Goal: Transaction & Acquisition: Purchase product/service

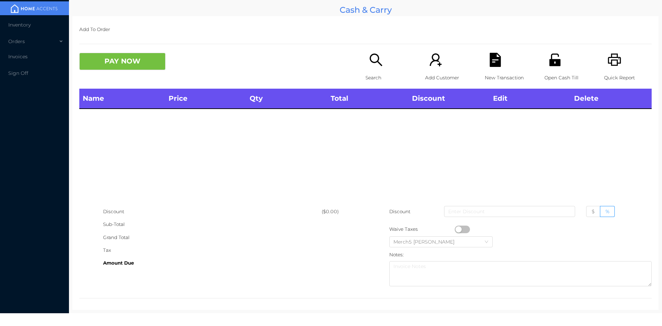
click at [376, 71] on p "Search" at bounding box center [389, 77] width 48 height 13
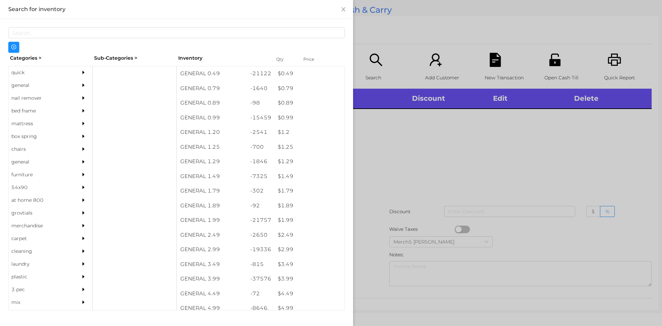
click at [78, 86] on div at bounding box center [85, 85] width 14 height 13
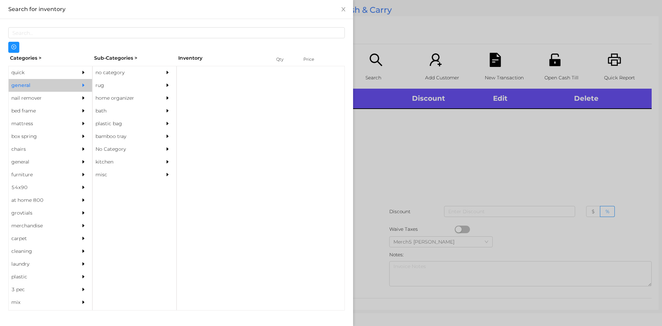
click at [171, 68] on div at bounding box center [169, 72] width 14 height 13
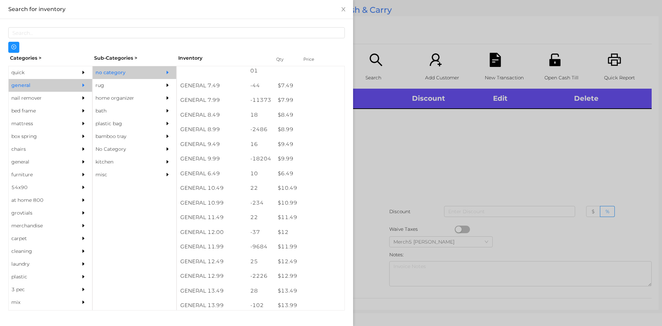
scroll to position [345, 0]
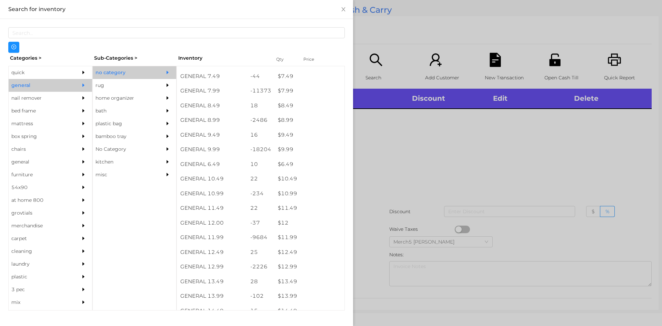
click at [427, 128] on div at bounding box center [331, 163] width 662 height 326
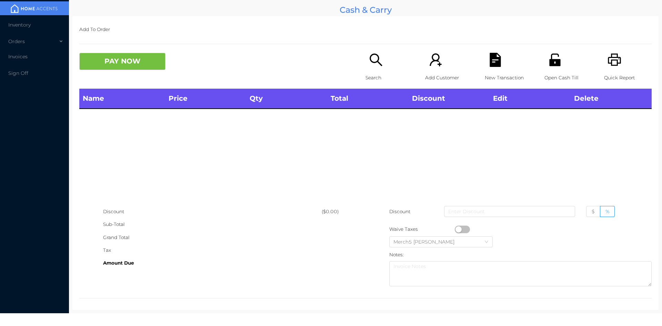
click at [383, 61] on div "Search" at bounding box center [389, 71] width 48 height 36
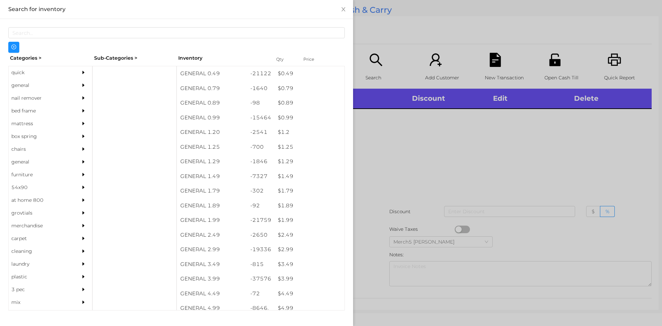
drag, startPoint x: 61, startPoint y: 83, endPoint x: 81, endPoint y: 89, distance: 21.0
click at [64, 83] on div "general" at bounding box center [40, 85] width 63 height 13
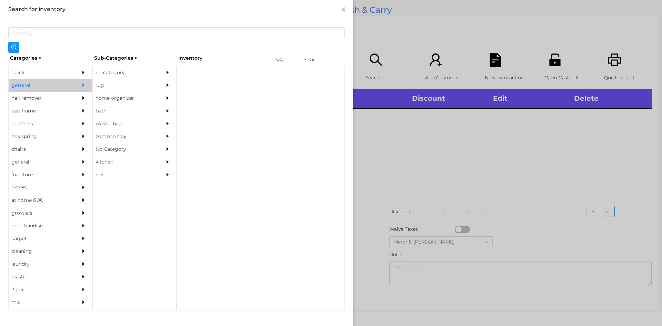
click at [167, 70] on icon "icon: caret-right" at bounding box center [167, 72] width 5 height 5
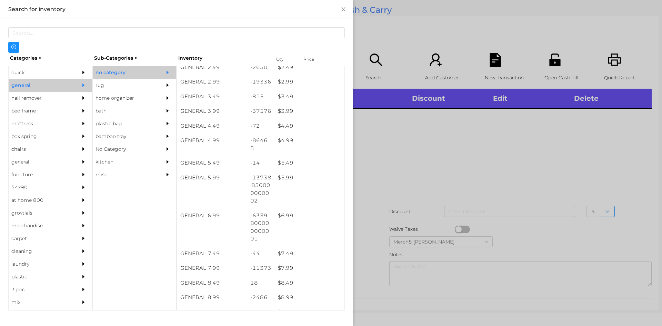
scroll to position [207, 0]
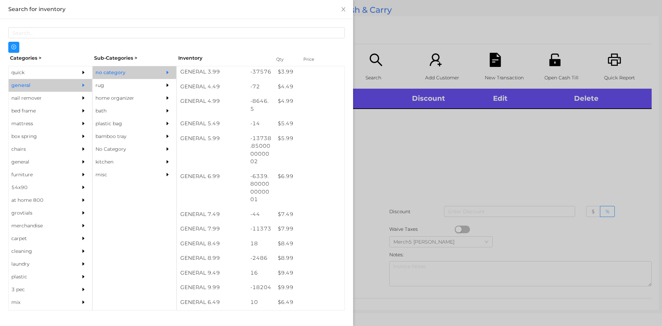
click at [416, 141] on div at bounding box center [331, 163] width 662 height 326
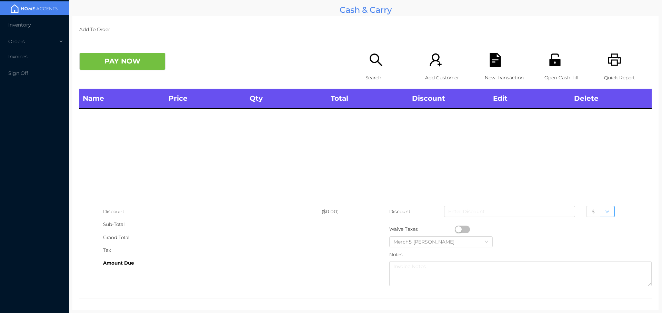
click at [365, 71] on div "Search" at bounding box center [389, 71] width 48 height 36
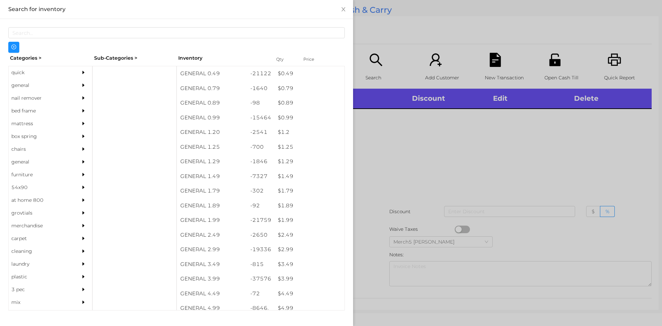
click at [565, 170] on div at bounding box center [331, 163] width 662 height 326
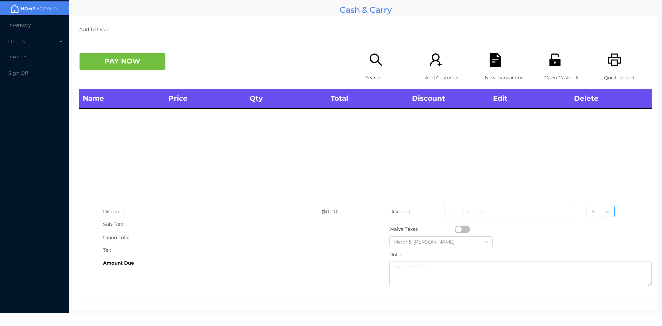
click at [387, 71] on div "Search" at bounding box center [389, 71] width 48 height 36
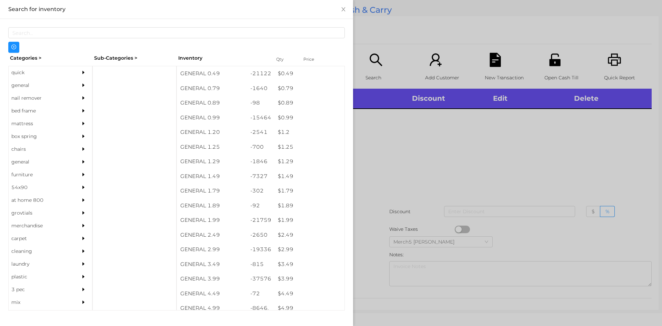
drag, startPoint x: 472, startPoint y: 135, endPoint x: 480, endPoint y: 126, distance: 12.2
click at [473, 133] on div at bounding box center [331, 163] width 662 height 326
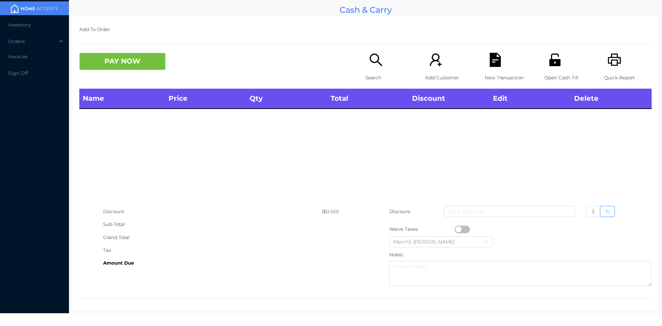
click at [374, 65] on icon "icon: search" at bounding box center [376, 60] width 14 height 14
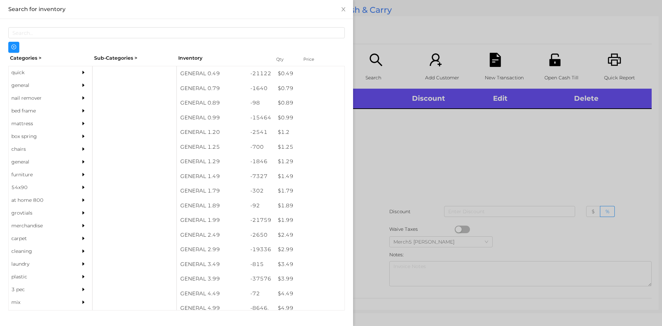
click at [78, 83] on div at bounding box center [85, 85] width 14 height 13
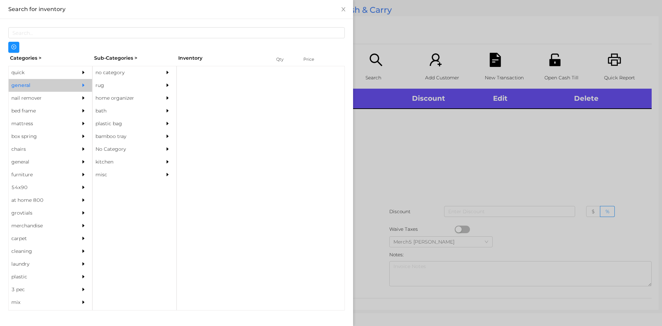
click at [165, 71] on icon "icon: caret-right" at bounding box center [167, 72] width 5 height 5
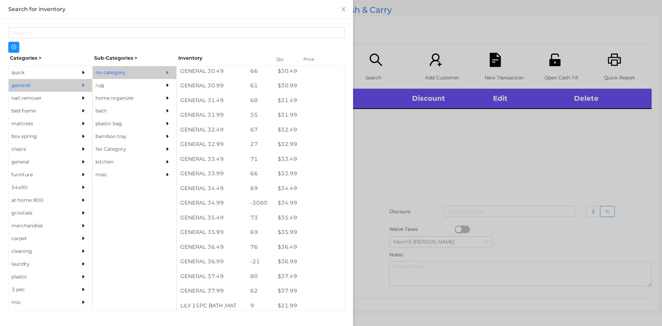
scroll to position [1071, 0]
click at [51, 73] on div "quick" at bounding box center [40, 72] width 63 height 13
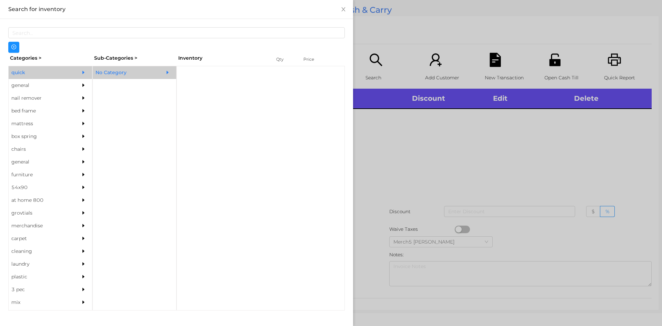
click at [104, 77] on div "No Category" at bounding box center [124, 72] width 63 height 13
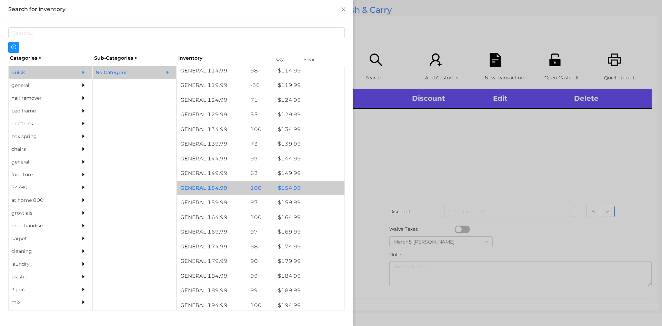
scroll to position [650, 0]
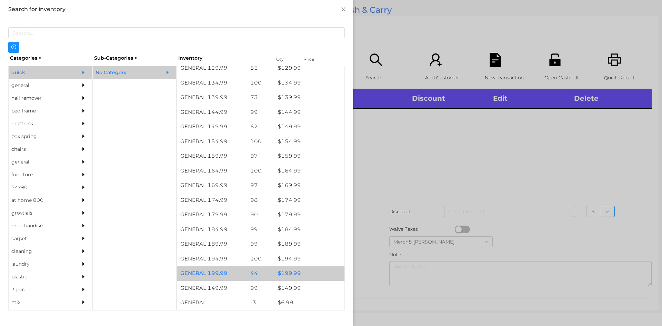
click at [320, 278] on div "$ 199.99" at bounding box center [309, 273] width 70 height 15
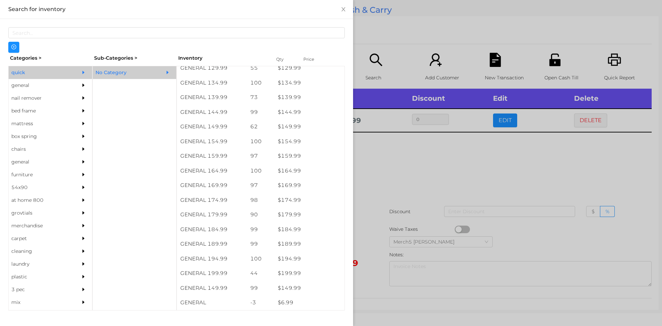
click at [426, 168] on div at bounding box center [331, 163] width 662 height 326
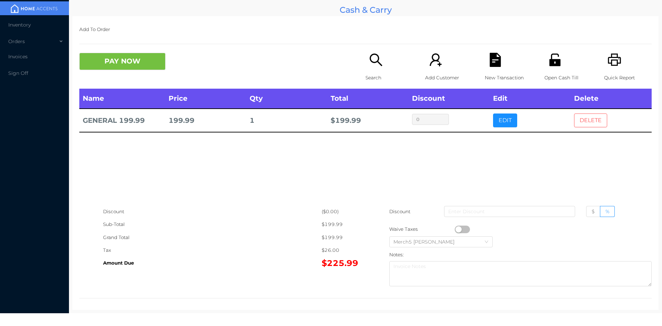
click at [574, 123] on button "DELETE" at bounding box center [590, 120] width 33 height 14
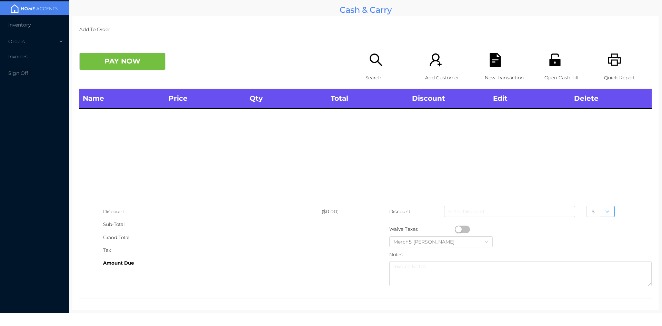
click at [386, 66] on div "Search" at bounding box center [389, 71] width 48 height 36
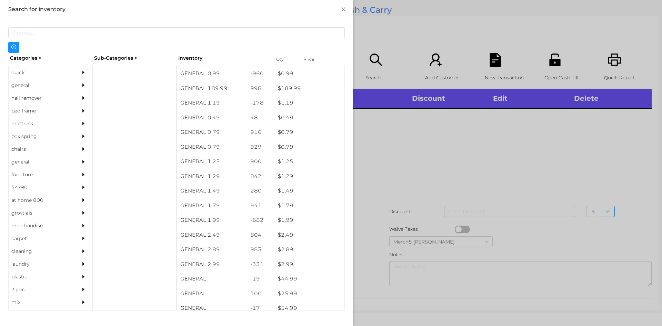
click at [81, 87] on icon "icon: caret-right" at bounding box center [83, 85] width 5 height 5
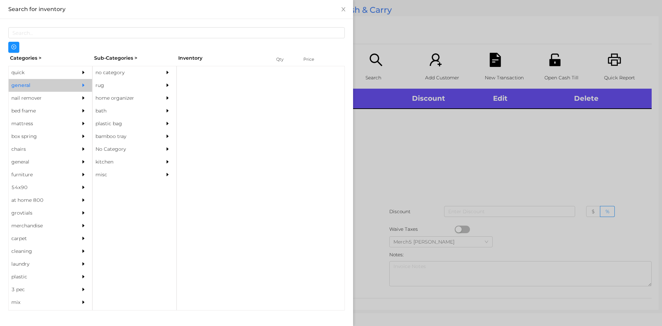
click at [128, 64] on div "Categories > Sub-Categories > Inventory Qty Price quick general nail remover be…" at bounding box center [176, 181] width 336 height 257
click at [166, 67] on div at bounding box center [169, 72] width 14 height 13
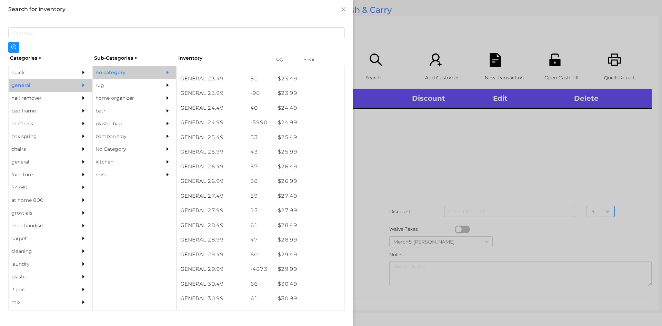
scroll to position [931, 0]
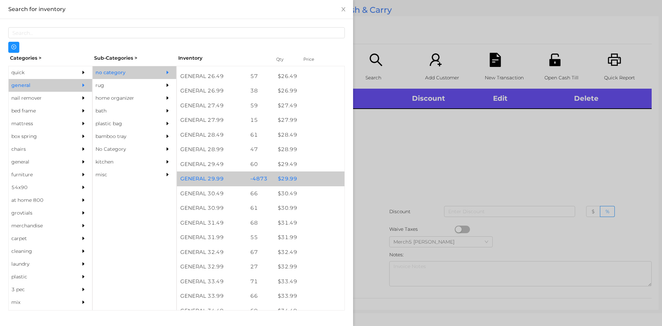
click at [306, 179] on div "$ 29.99" at bounding box center [309, 178] width 70 height 15
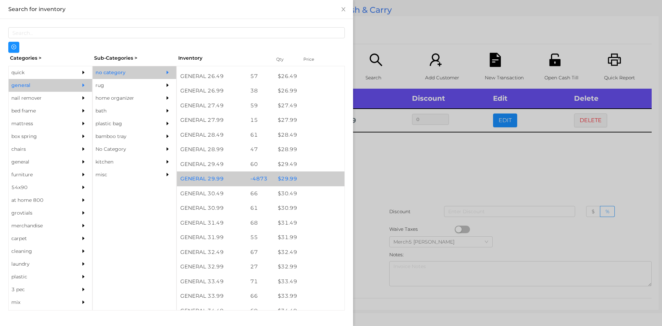
click at [306, 179] on div "$ 29.99" at bounding box center [309, 178] width 70 height 15
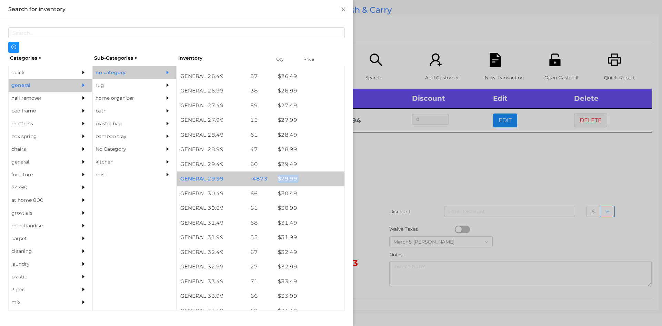
click at [306, 179] on div "$ 29.99" at bounding box center [309, 178] width 70 height 15
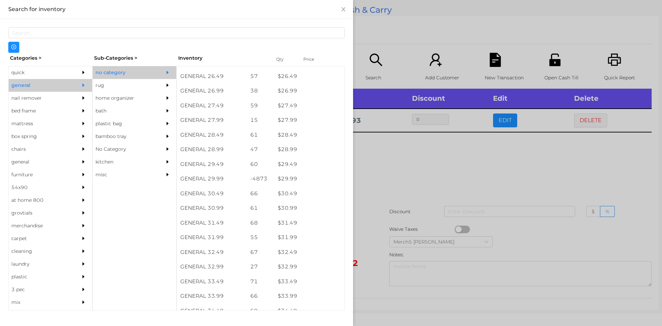
click at [399, 175] on div at bounding box center [331, 163] width 662 height 326
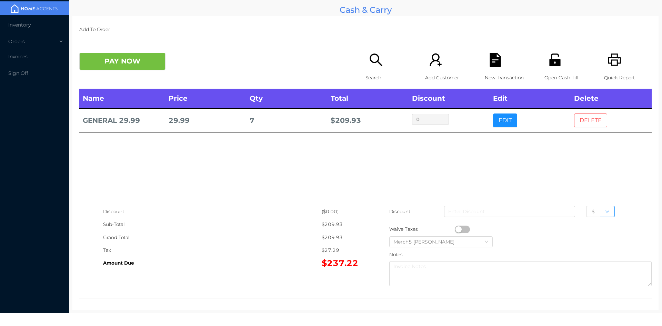
click at [575, 126] on button "DELETE" at bounding box center [590, 120] width 33 height 14
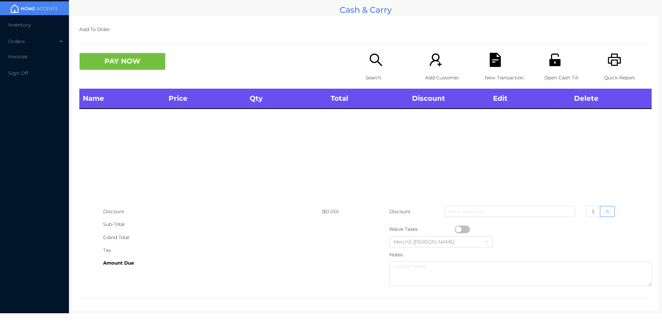
click at [369, 67] on icon "icon: search" at bounding box center [376, 60] width 14 height 14
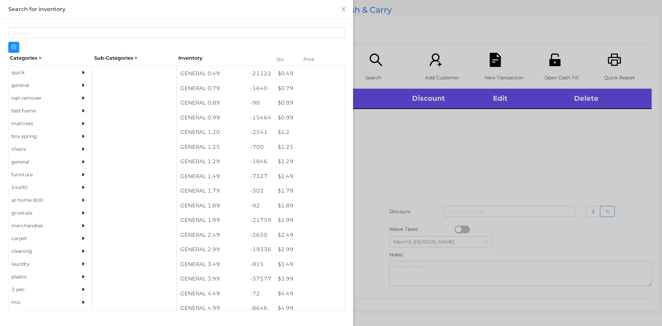
click at [355, 160] on div at bounding box center [331, 163] width 662 height 326
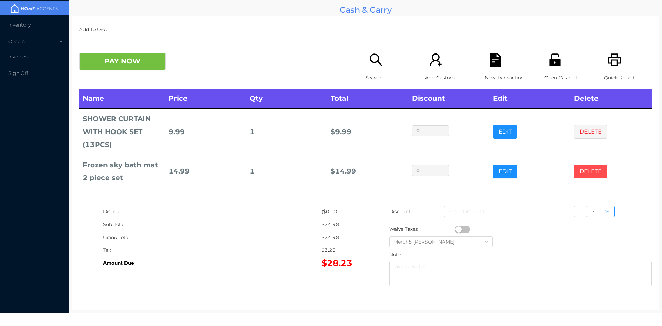
click at [598, 175] on button "DELETE" at bounding box center [590, 171] width 33 height 14
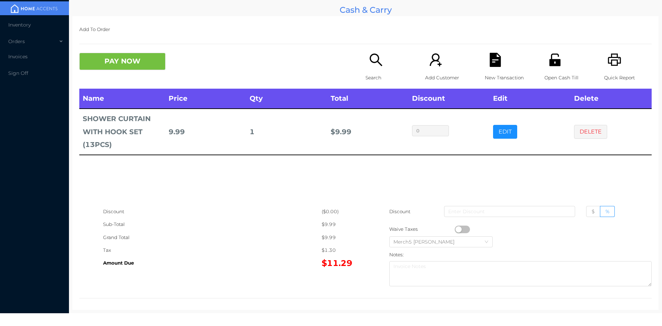
click at [387, 71] on div "Search" at bounding box center [389, 71] width 48 height 36
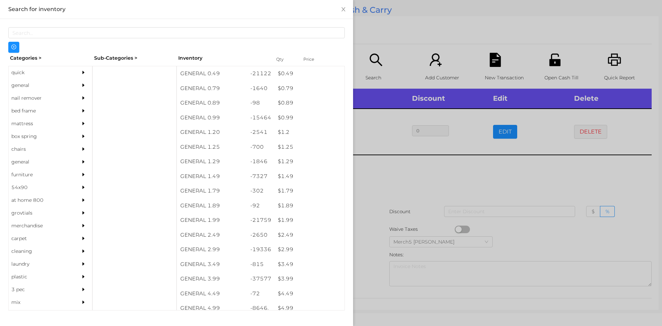
click at [78, 85] on div at bounding box center [85, 85] width 14 height 13
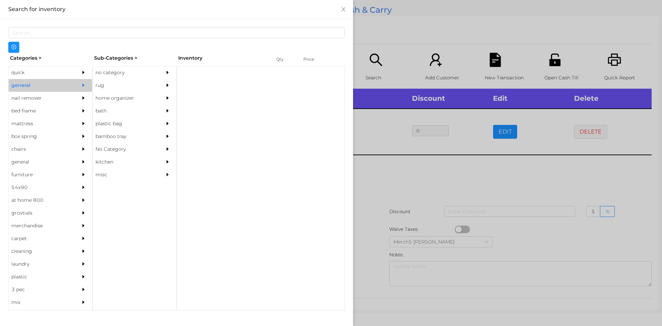
click at [147, 69] on div "no category" at bounding box center [124, 72] width 63 height 13
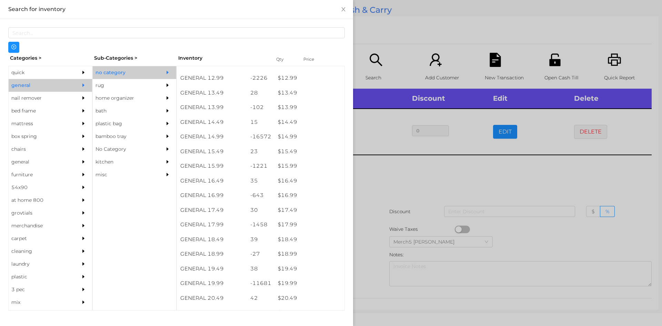
scroll to position [544, 0]
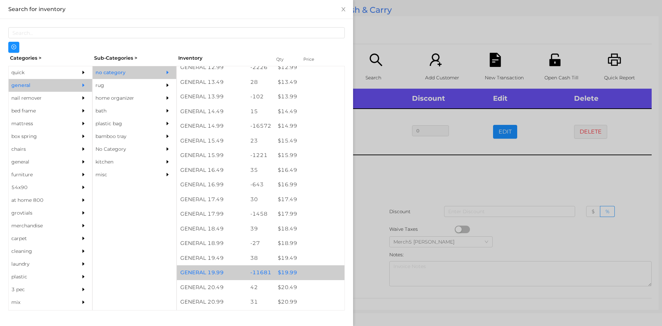
click at [301, 279] on div "$ 19.99" at bounding box center [309, 272] width 70 height 15
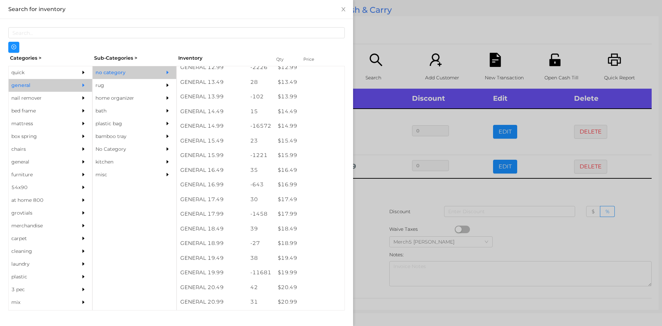
click at [369, 231] on div at bounding box center [331, 163] width 662 height 326
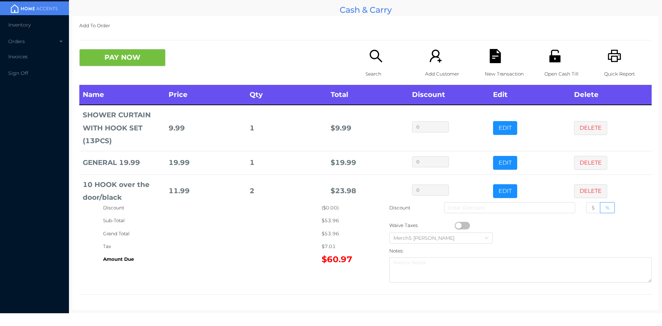
scroll to position [13, 0]
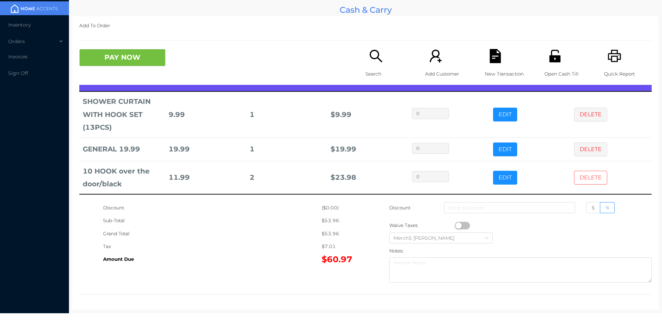
click at [585, 182] on button "DELETE" at bounding box center [590, 178] width 33 height 14
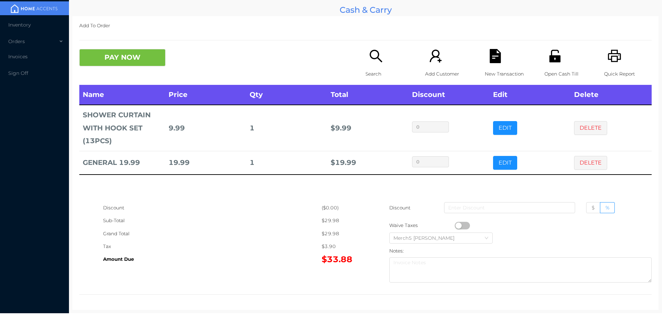
scroll to position [0, 0]
click at [379, 58] on icon "icon: search" at bounding box center [376, 56] width 14 height 14
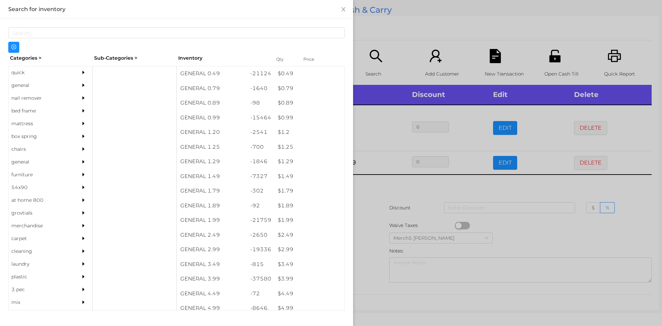
click at [70, 88] on div "general" at bounding box center [50, 85] width 83 height 13
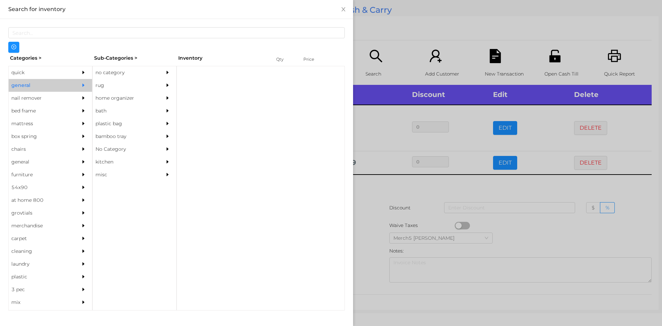
click at [132, 79] on div "rug" at bounding box center [124, 85] width 63 height 13
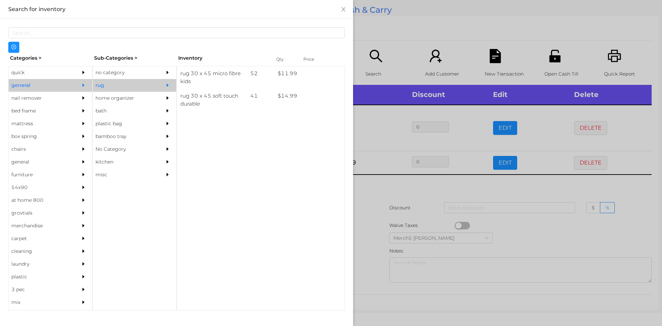
click at [158, 72] on div "no category" at bounding box center [134, 72] width 83 height 13
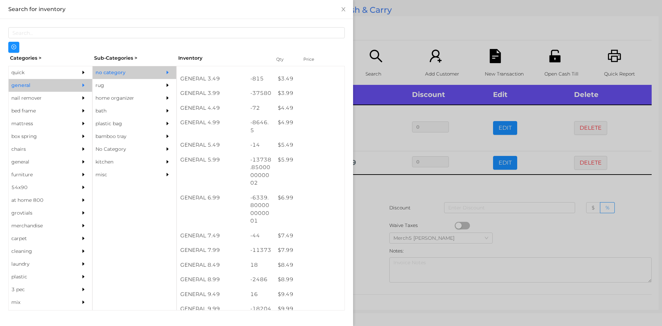
scroll to position [211, 0]
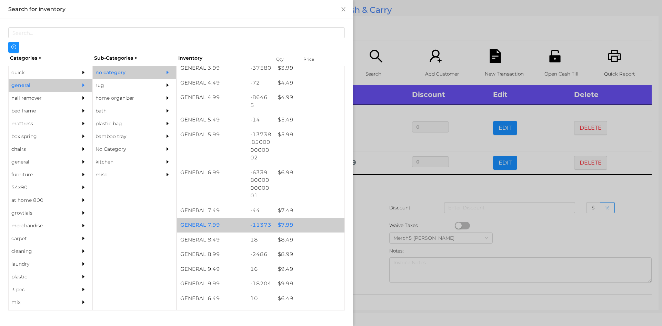
click at [306, 225] on div "$ 7.99" at bounding box center [309, 224] width 70 height 15
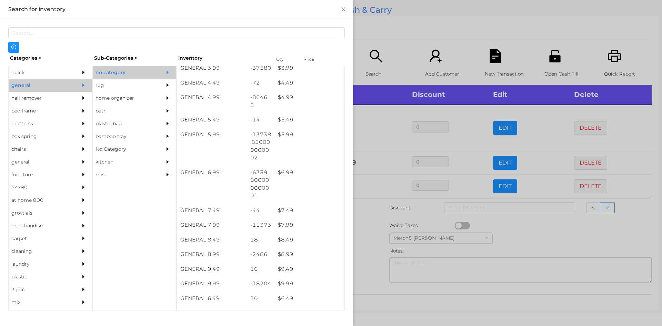
click at [369, 212] on div at bounding box center [331, 163] width 662 height 326
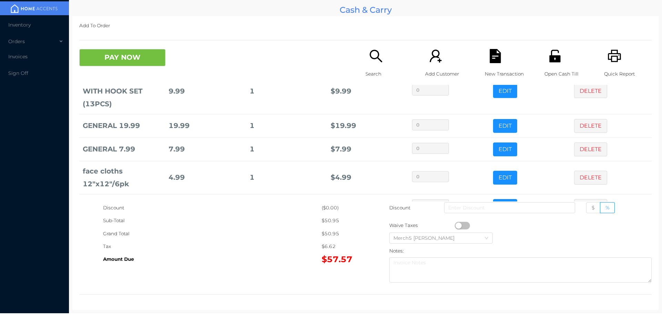
scroll to position [60, 0]
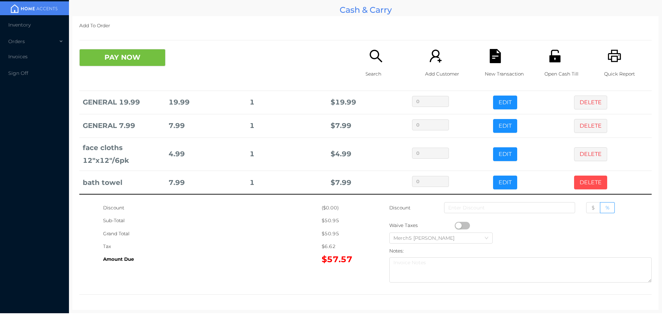
click at [578, 185] on button "DELETE" at bounding box center [590, 182] width 33 height 14
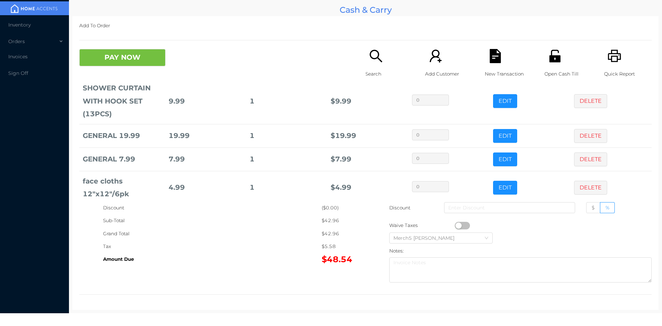
scroll to position [37, 0]
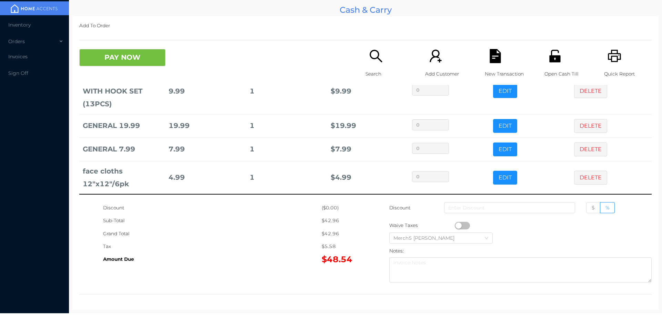
click at [365, 63] on div "Search" at bounding box center [389, 67] width 48 height 36
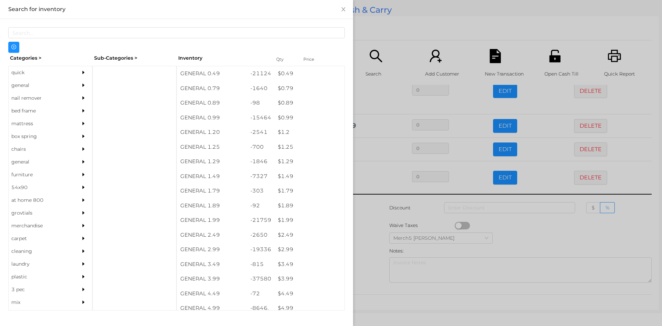
click at [375, 220] on div at bounding box center [331, 163] width 662 height 326
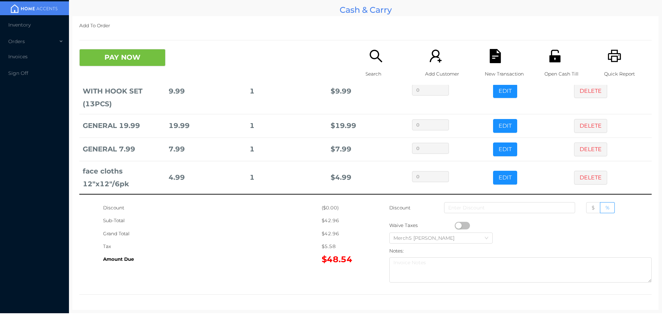
click at [368, 64] on div "Search" at bounding box center [389, 67] width 48 height 36
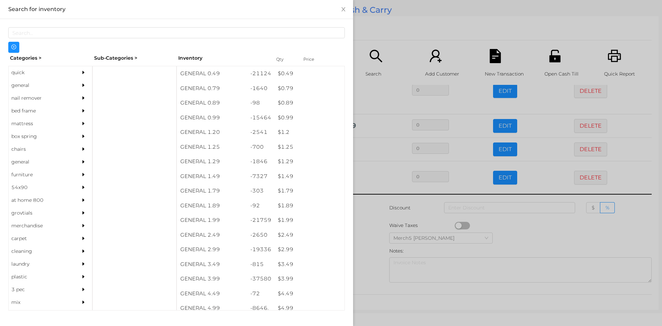
click at [78, 85] on div at bounding box center [85, 85] width 14 height 13
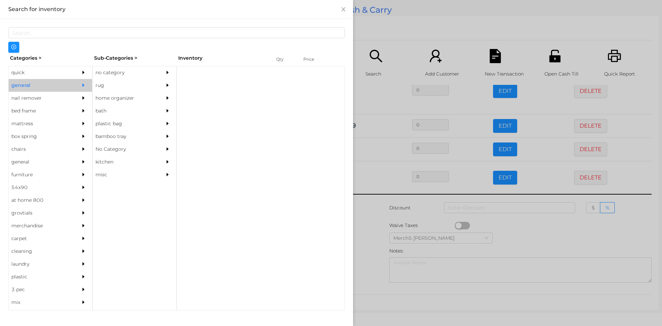
click at [145, 73] on div "no category" at bounding box center [124, 72] width 63 height 13
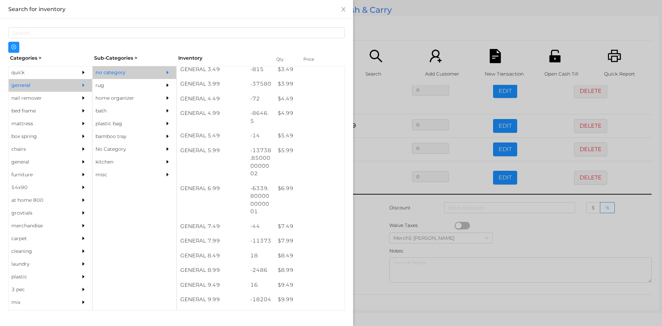
scroll to position [195, 0]
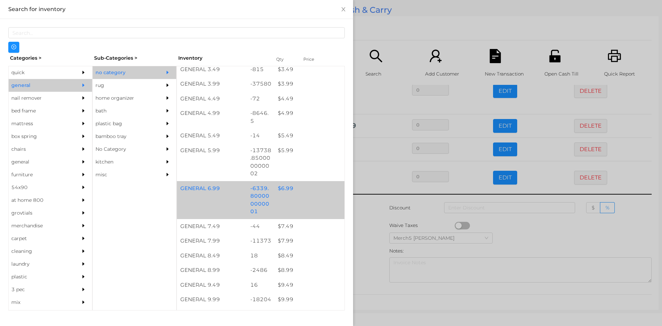
click at [312, 195] on div "GENERAL 6.99 -6339.800000000001 $ 6.99" at bounding box center [261, 200] width 168 height 38
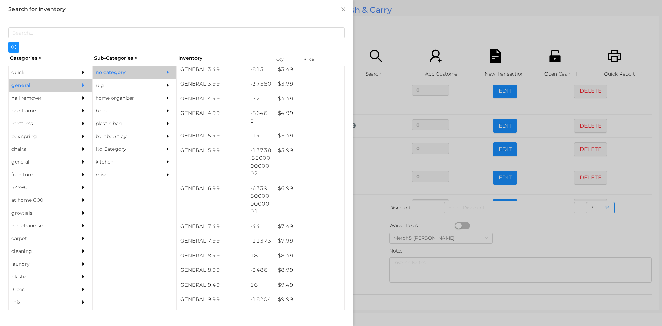
click at [369, 222] on div at bounding box center [331, 163] width 662 height 326
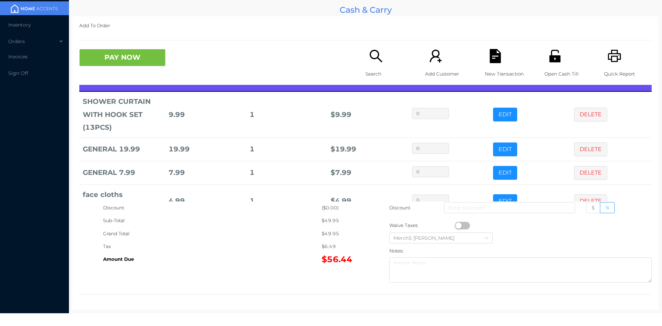
scroll to position [6, 0]
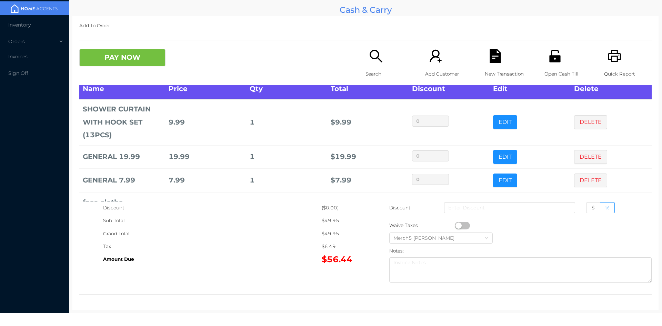
click at [378, 55] on icon "icon: search" at bounding box center [376, 56] width 14 height 14
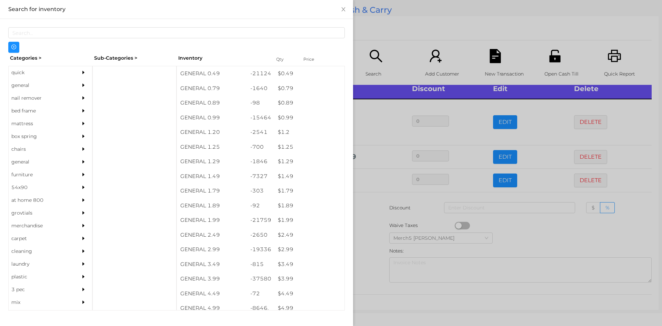
click at [68, 85] on div "general" at bounding box center [50, 85] width 83 height 13
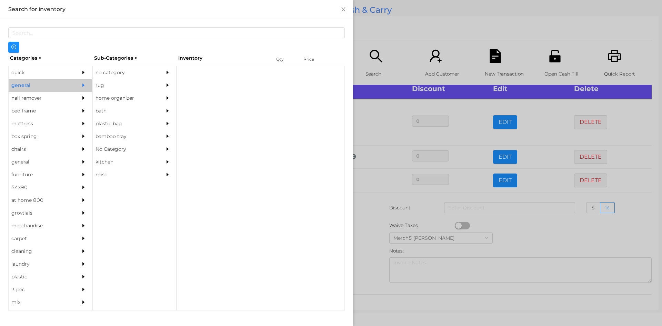
click at [129, 79] on div "rug" at bounding box center [124, 85] width 63 height 13
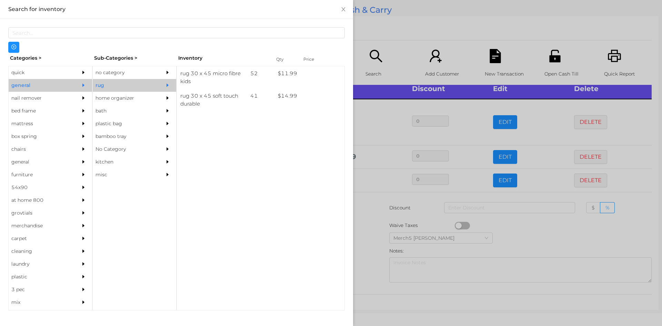
click at [165, 73] on icon "icon: caret-right" at bounding box center [167, 72] width 5 height 5
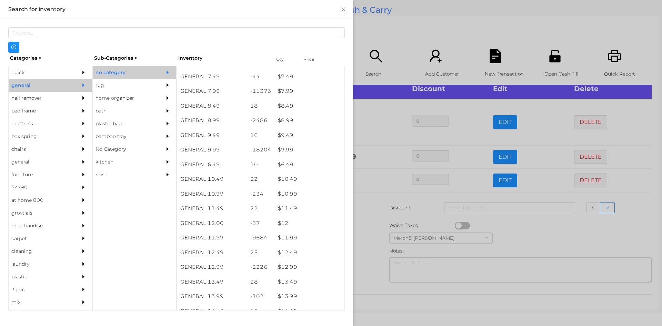
scroll to position [344, 0]
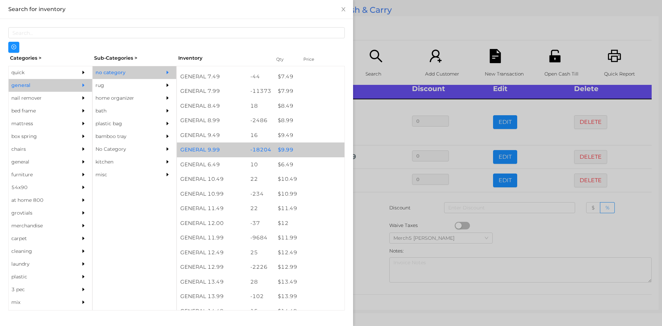
click at [310, 151] on div "$ 9.99" at bounding box center [309, 149] width 70 height 15
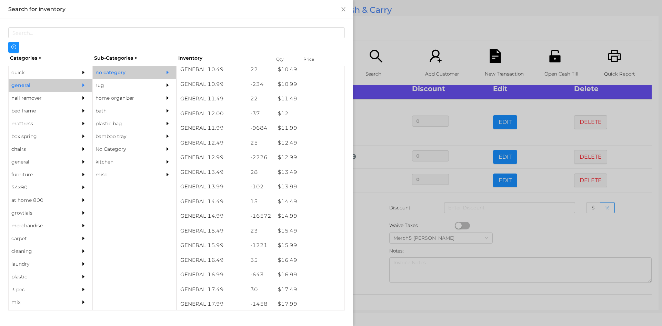
scroll to position [454, 0]
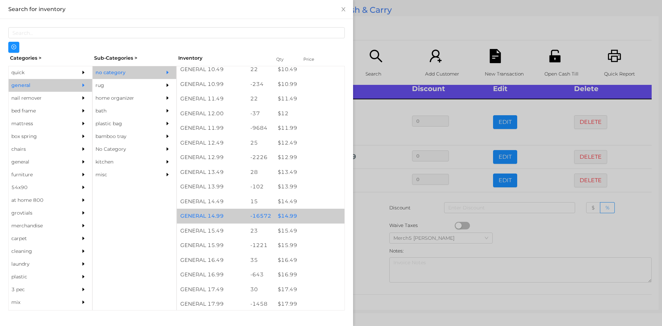
click at [308, 214] on div "$ 14.99" at bounding box center [309, 216] width 70 height 15
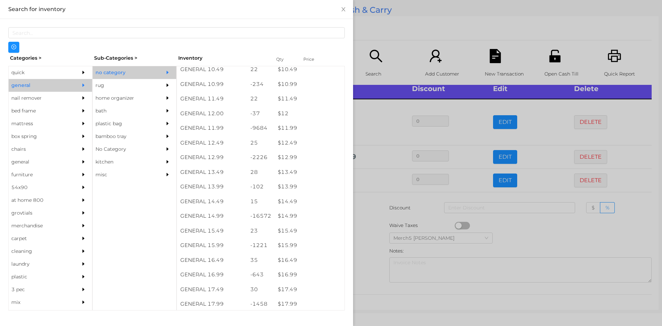
click at [371, 223] on div at bounding box center [331, 163] width 662 height 326
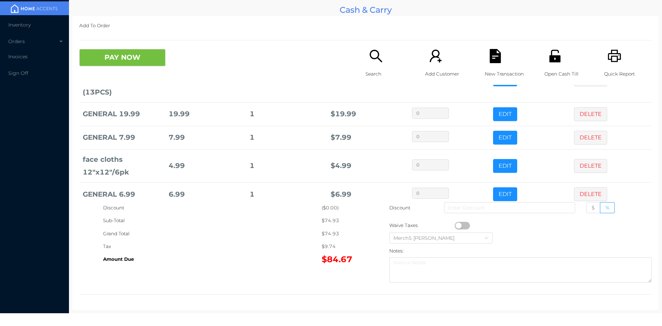
scroll to position [107, 0]
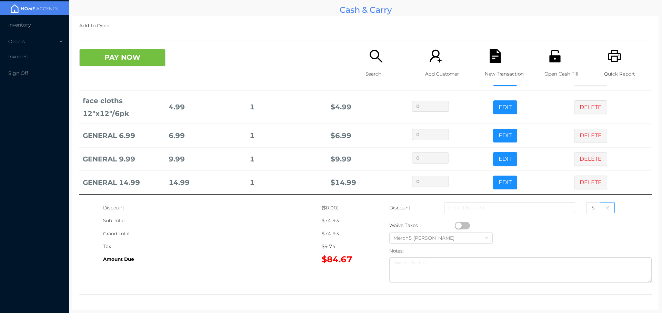
click at [594, 162] on button "DELETE" at bounding box center [590, 159] width 33 height 14
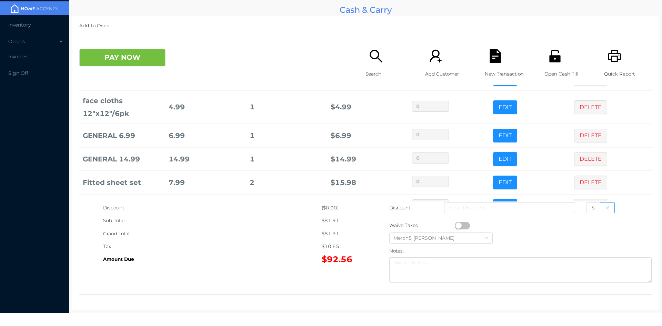
scroll to position [131, 0]
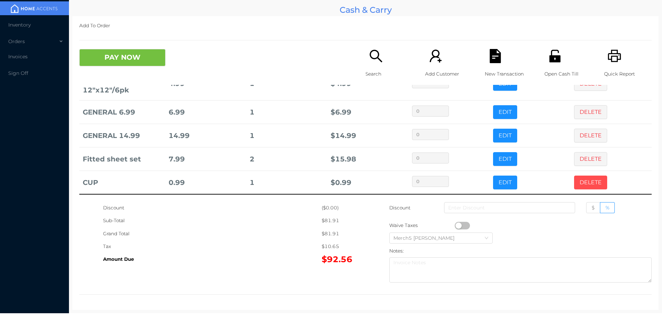
click at [586, 186] on button "DELETE" at bounding box center [590, 182] width 33 height 14
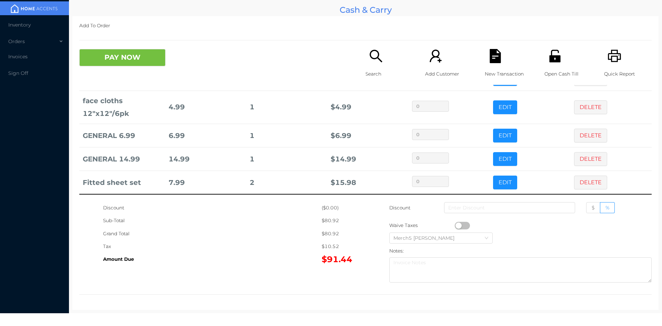
scroll to position [107, 0]
click at [374, 52] on icon "icon: search" at bounding box center [376, 56] width 12 height 12
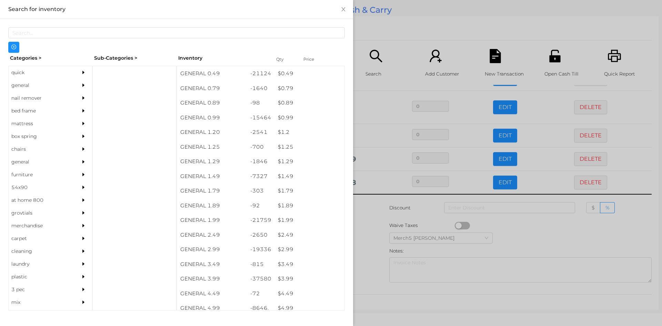
click at [82, 85] on icon "icon: caret-right" at bounding box center [83, 84] width 2 height 3
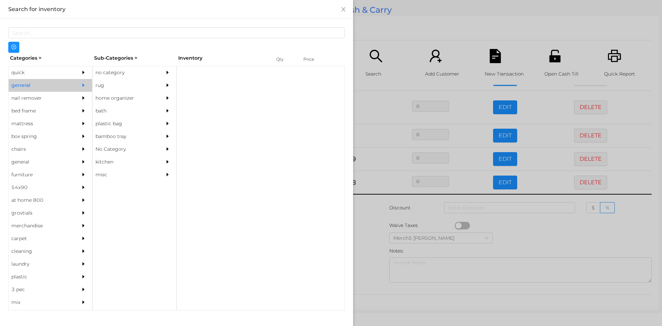
click at [126, 75] on div "no category" at bounding box center [124, 72] width 63 height 13
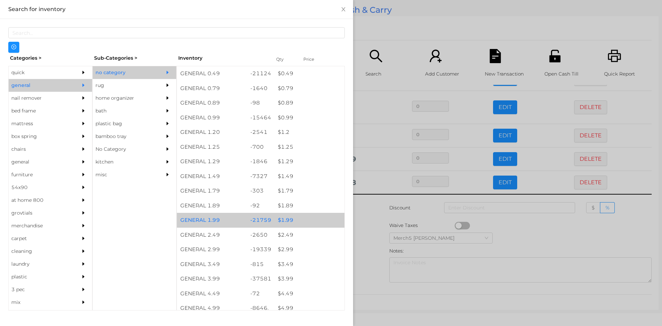
click at [308, 221] on div "$ 1.99" at bounding box center [309, 220] width 70 height 15
click at [313, 221] on div "$ 1.99" at bounding box center [309, 220] width 70 height 15
click at [317, 221] on div "$ 1.99" at bounding box center [309, 220] width 70 height 15
click at [320, 221] on div "$ 1.99" at bounding box center [309, 220] width 70 height 15
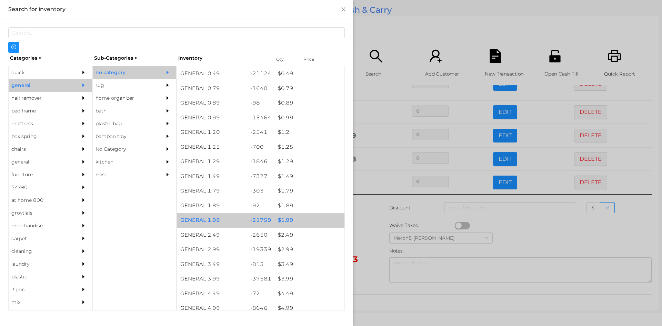
click at [323, 221] on div "$ 1.99" at bounding box center [309, 220] width 70 height 15
click at [327, 217] on div "$ 1.99" at bounding box center [309, 220] width 70 height 15
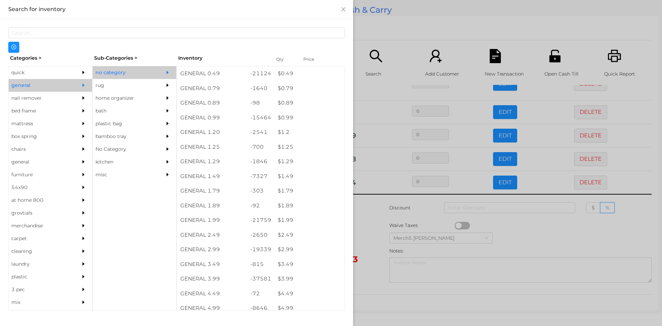
click at [380, 216] on div at bounding box center [331, 163] width 662 height 326
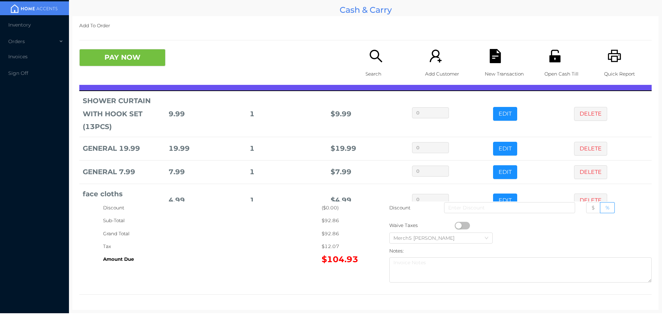
scroll to position [0, 0]
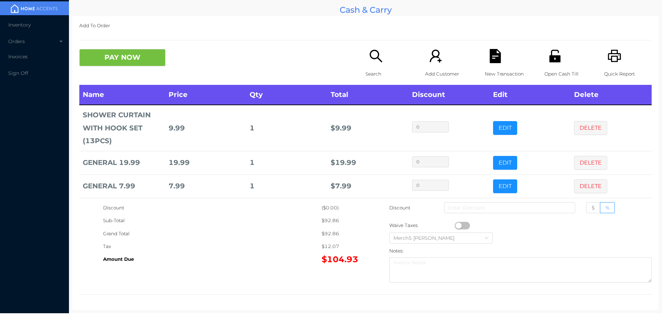
click at [396, 54] on div "Search" at bounding box center [389, 67] width 48 height 36
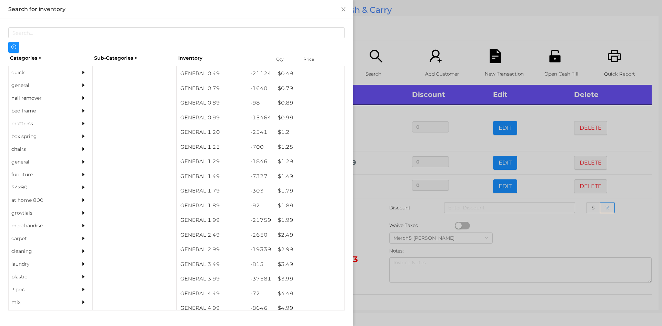
click at [78, 81] on div at bounding box center [85, 85] width 14 height 13
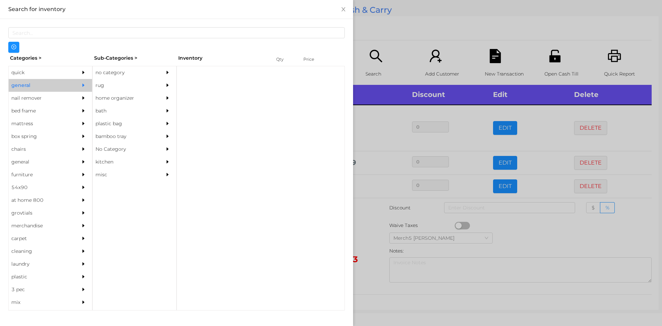
click at [159, 72] on div "no category" at bounding box center [134, 72] width 83 height 13
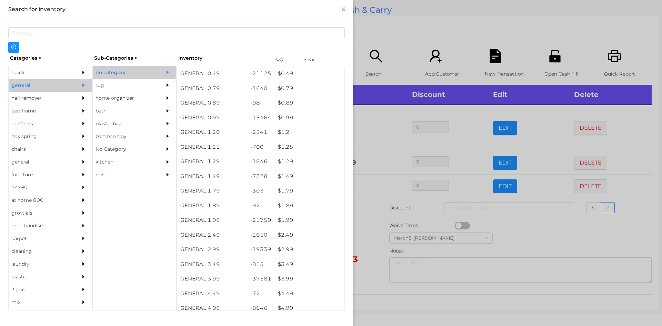
click at [371, 218] on div at bounding box center [331, 163] width 662 height 326
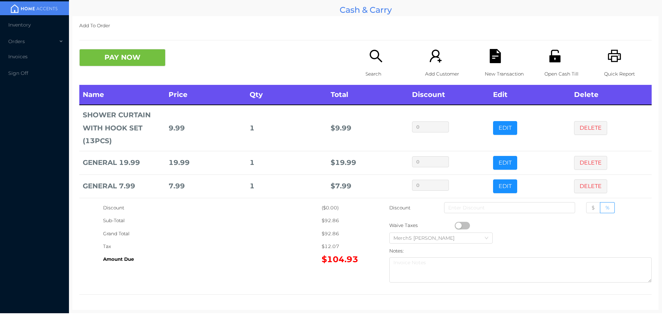
scroll to position [131, 0]
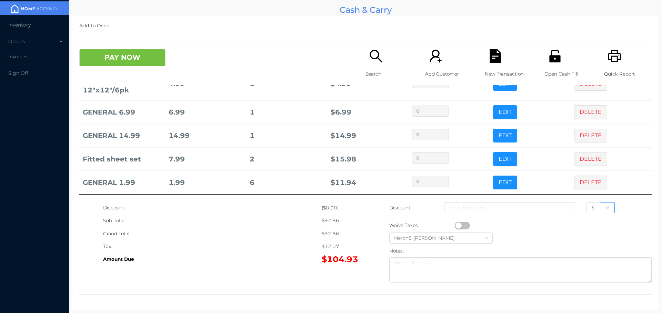
click at [370, 55] on icon "icon: search" at bounding box center [376, 56] width 14 height 14
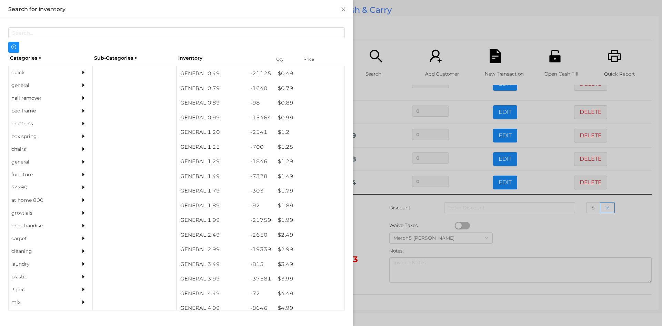
click at [67, 83] on div "general" at bounding box center [40, 85] width 63 height 13
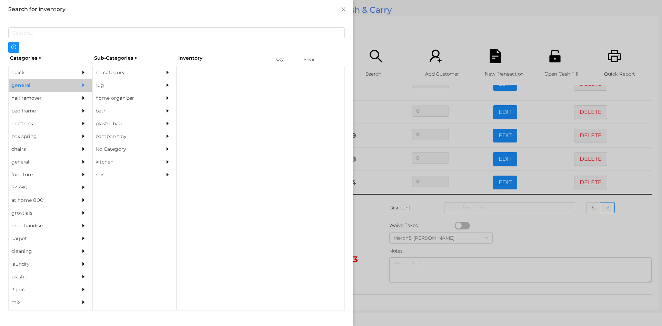
click at [126, 73] on div "no category" at bounding box center [124, 72] width 63 height 13
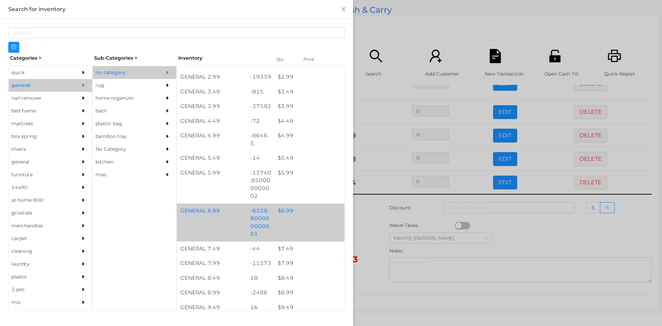
scroll to position [345, 0]
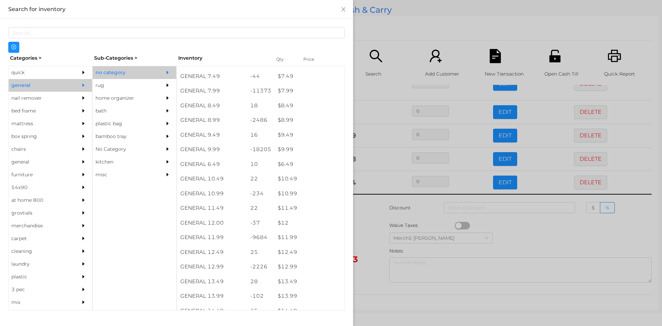
click at [360, 220] on div at bounding box center [331, 163] width 662 height 326
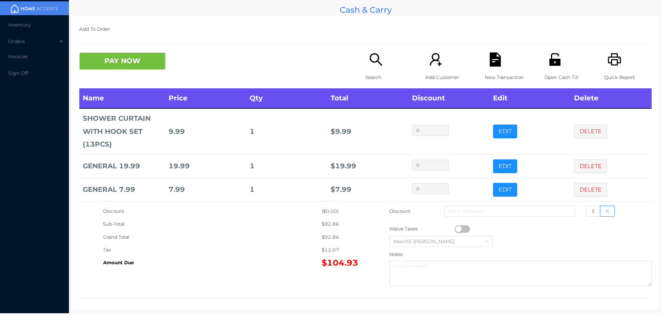
scroll to position [0, 0]
click at [379, 62] on icon "icon: search" at bounding box center [376, 60] width 14 height 14
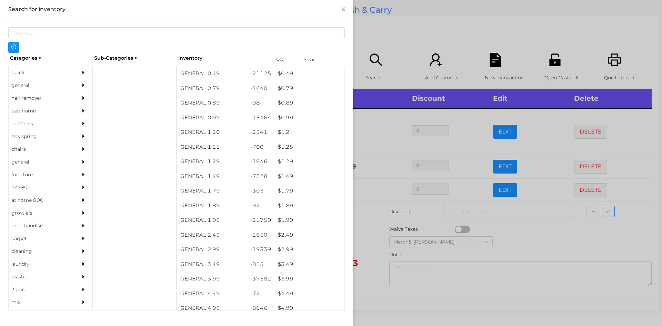
click at [78, 82] on div at bounding box center [85, 85] width 14 height 13
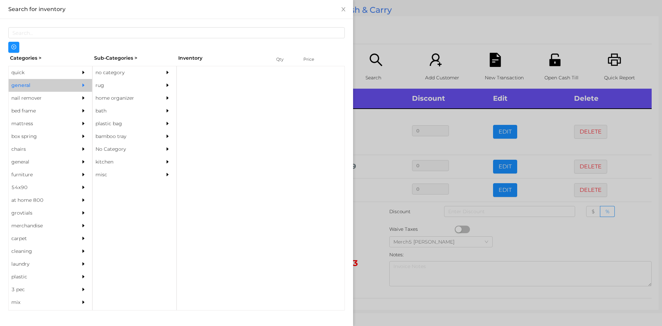
click at [170, 72] on div at bounding box center [169, 72] width 14 height 13
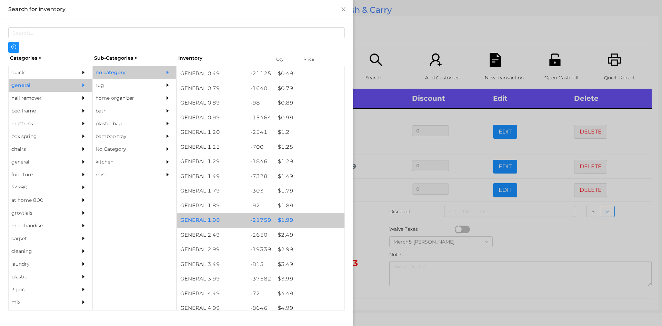
scroll to position [172, 0]
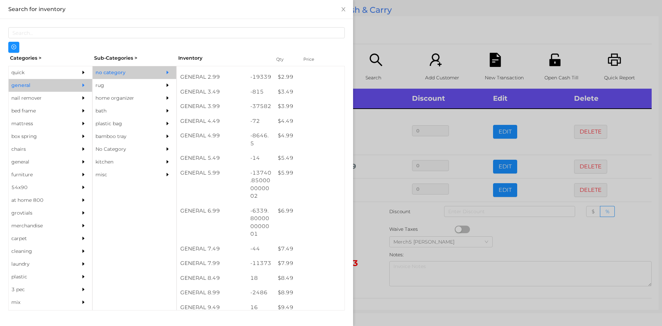
click at [374, 224] on div at bounding box center [331, 163] width 662 height 326
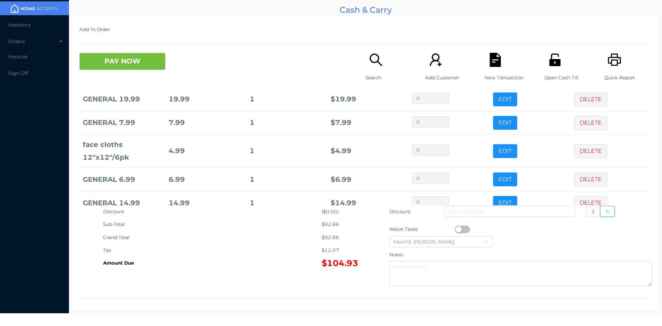
scroll to position [131, 0]
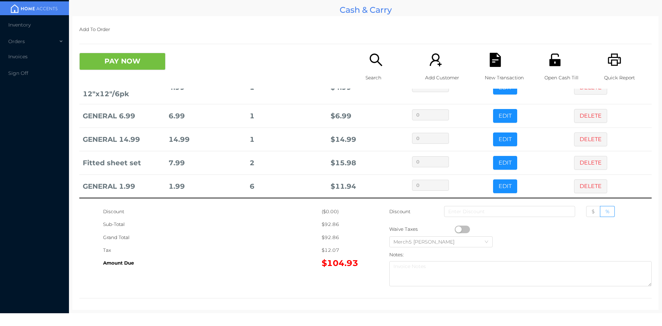
click at [372, 64] on icon "icon: search" at bounding box center [376, 60] width 14 height 14
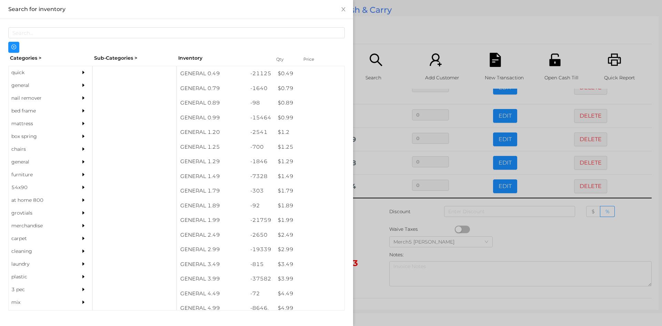
click at [70, 82] on div "general" at bounding box center [50, 85] width 83 height 13
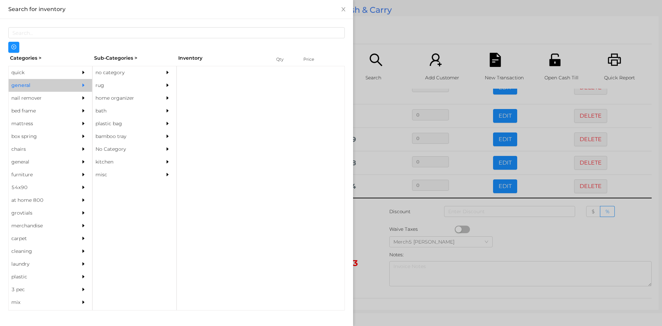
click at [156, 70] on div "no category" at bounding box center [134, 72] width 83 height 13
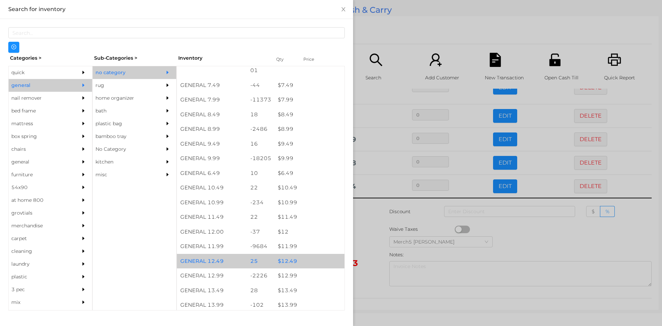
scroll to position [414, 0]
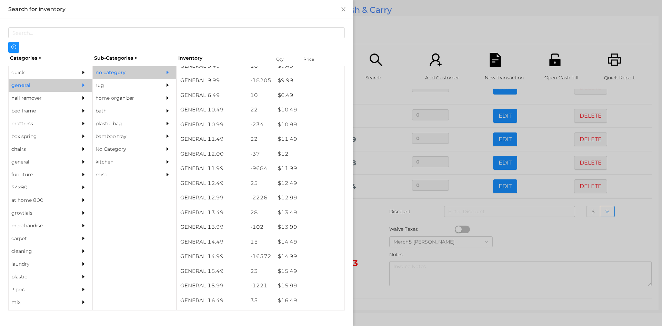
click at [367, 211] on div at bounding box center [331, 163] width 662 height 326
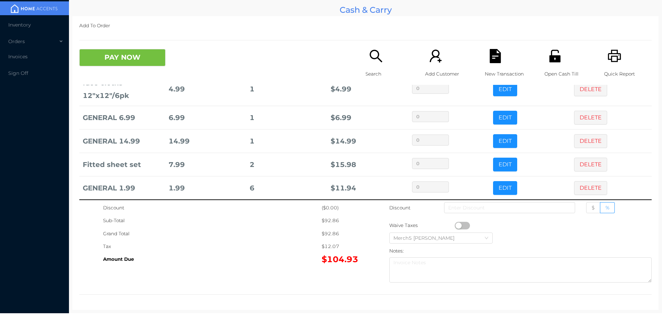
scroll to position [131, 0]
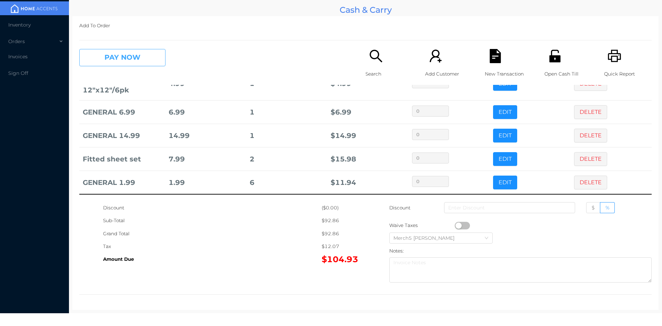
click at [150, 52] on button "PAY NOW" at bounding box center [122, 57] width 86 height 17
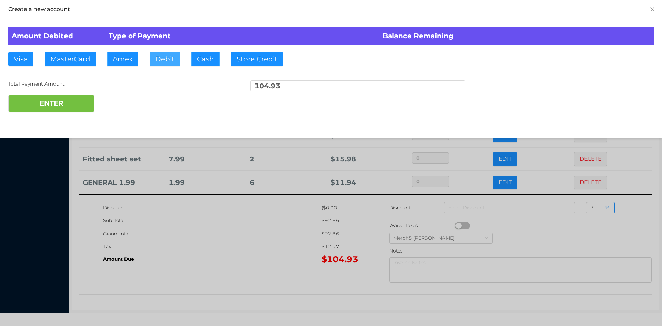
click at [164, 65] on button "Debit" at bounding box center [165, 59] width 30 height 14
click at [76, 100] on button "ENTER" at bounding box center [51, 103] width 86 height 17
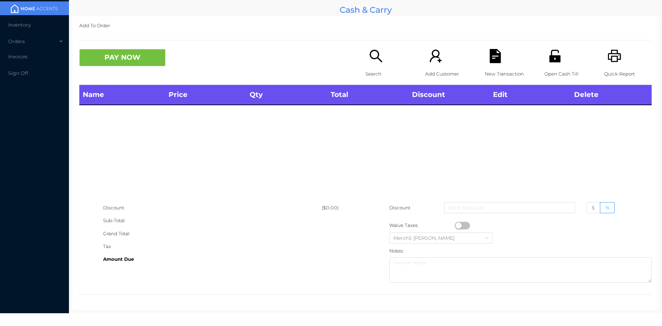
scroll to position [0, 0]
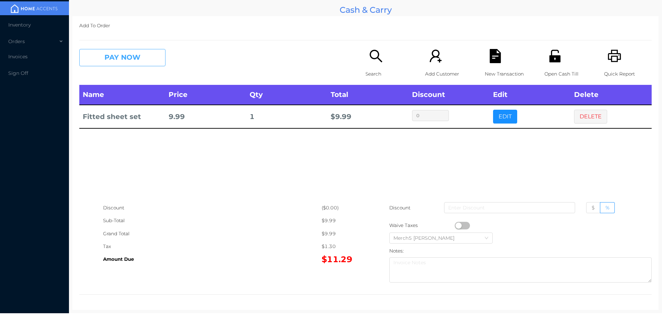
click at [151, 57] on button "PAY NOW" at bounding box center [122, 57] width 86 height 17
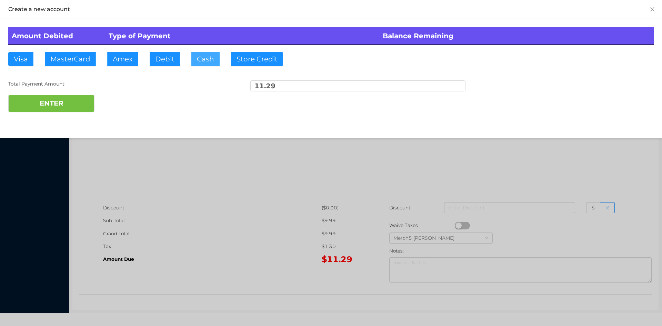
click at [210, 59] on button "Cash" at bounding box center [205, 59] width 28 height 14
type input "12"
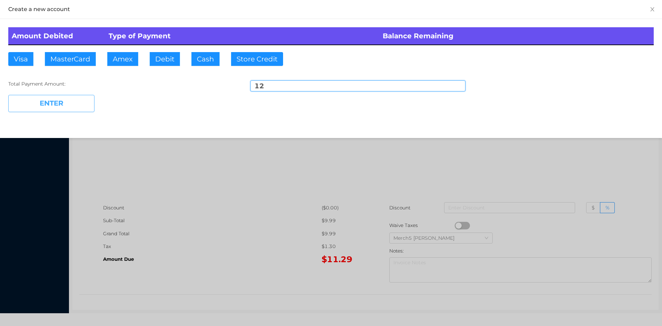
click at [84, 109] on button "ENTER" at bounding box center [51, 103] width 86 height 17
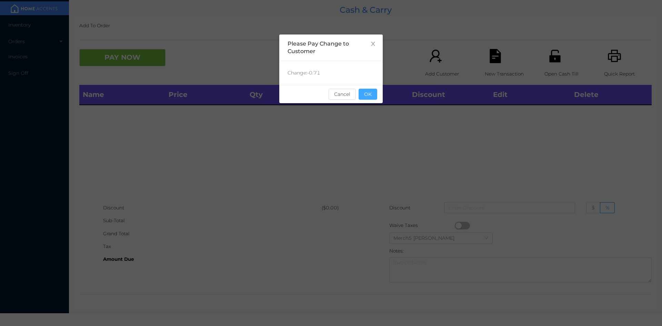
click at [367, 99] on button "OK" at bounding box center [367, 94] width 19 height 11
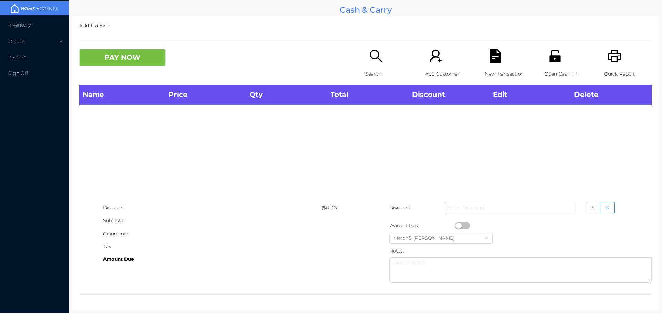
click at [614, 60] on icon "icon: printer" at bounding box center [614, 56] width 14 height 14
click at [374, 64] on div "Search" at bounding box center [389, 67] width 48 height 36
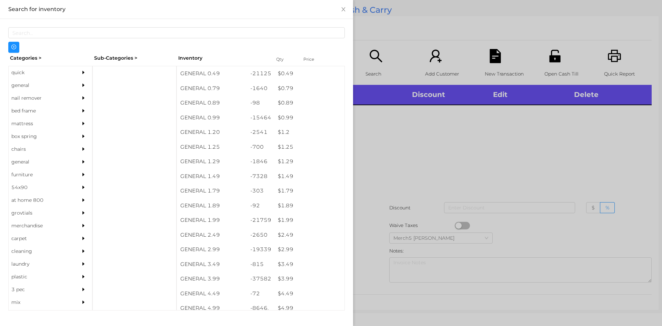
click at [58, 80] on div "general" at bounding box center [40, 85] width 63 height 13
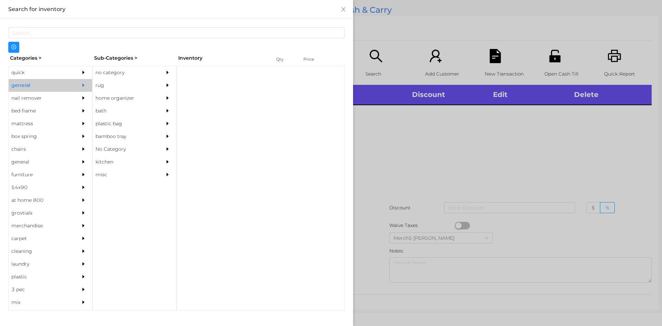
click at [109, 76] on div "no category" at bounding box center [124, 72] width 63 height 13
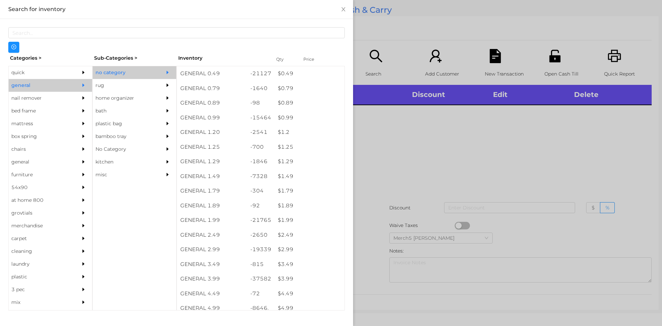
click at [439, 168] on div at bounding box center [331, 163] width 662 height 326
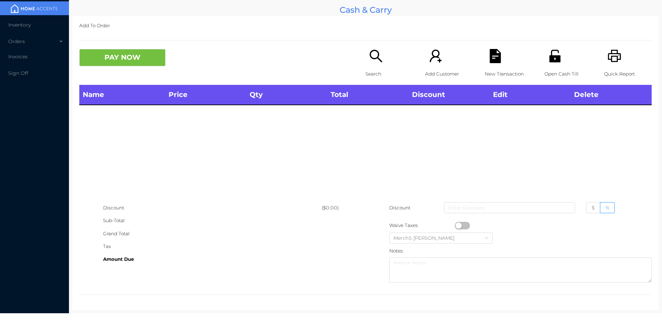
click at [377, 66] on div "Search" at bounding box center [389, 67] width 48 height 36
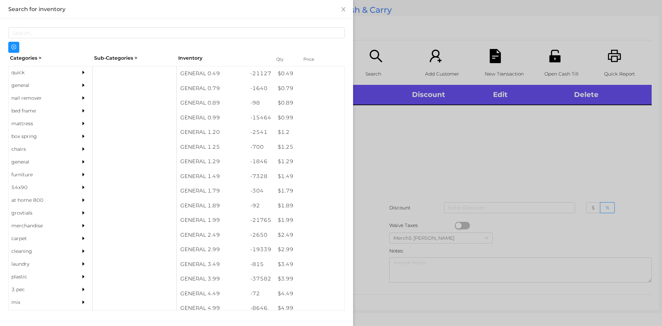
click at [442, 173] on div at bounding box center [331, 163] width 662 height 326
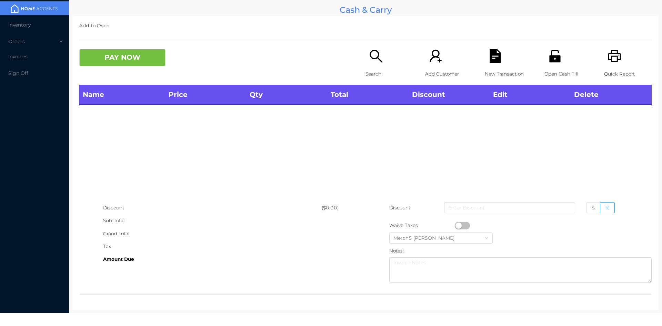
click at [374, 59] on icon "icon: search" at bounding box center [376, 56] width 14 height 14
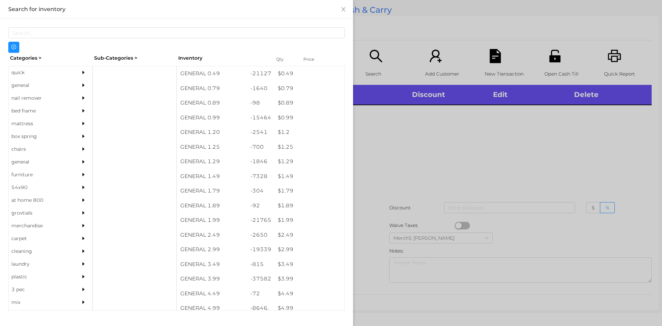
click at [53, 76] on div "quick" at bounding box center [40, 72] width 63 height 13
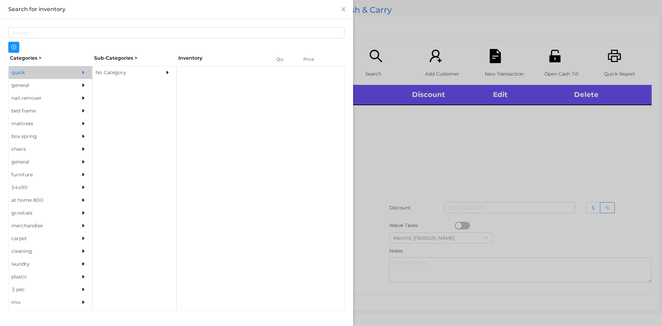
click at [64, 85] on div "general" at bounding box center [40, 85] width 63 height 13
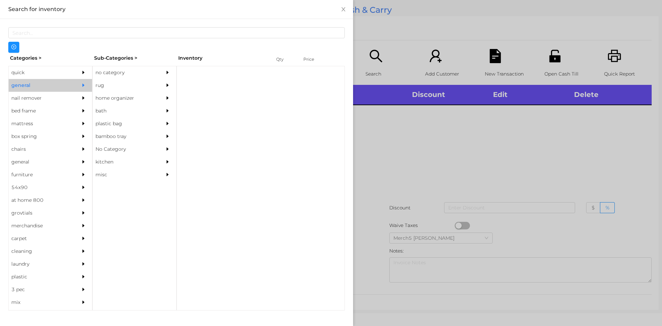
click at [110, 72] on div "no category" at bounding box center [124, 72] width 63 height 13
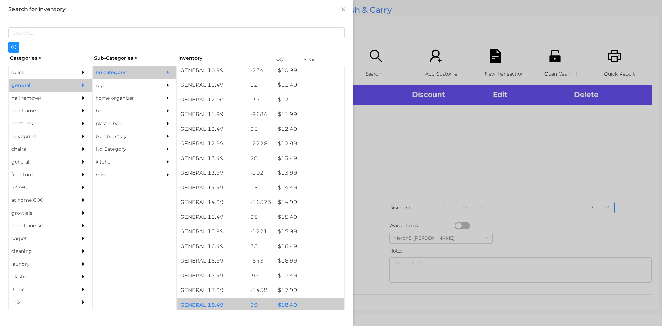
scroll to position [586, 0]
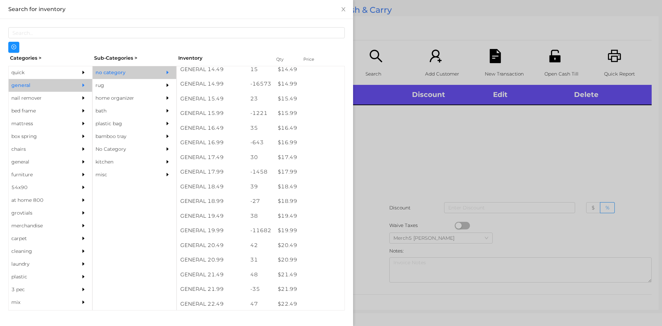
click at [379, 178] on div at bounding box center [331, 163] width 662 height 326
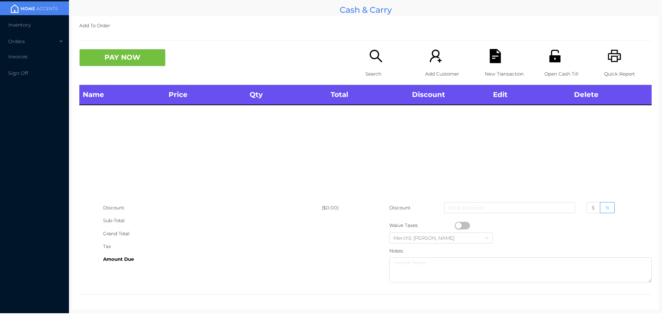
click at [370, 55] on icon "icon: search" at bounding box center [376, 56] width 12 height 12
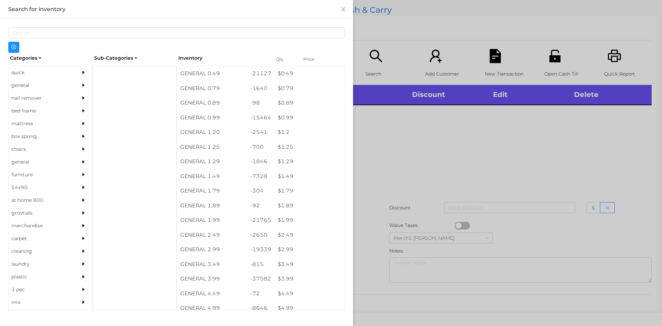
click at [81, 83] on icon "icon: caret-right" at bounding box center [83, 85] width 5 height 5
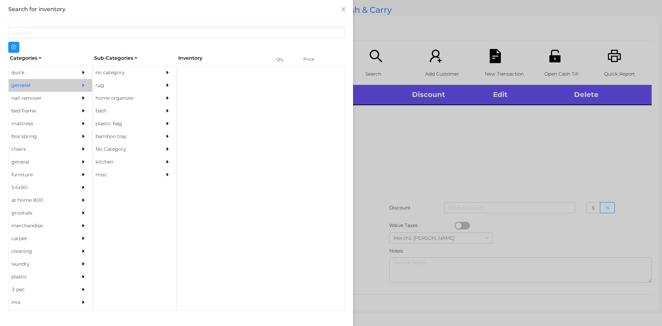
click at [160, 76] on div "no category" at bounding box center [134, 72] width 83 height 13
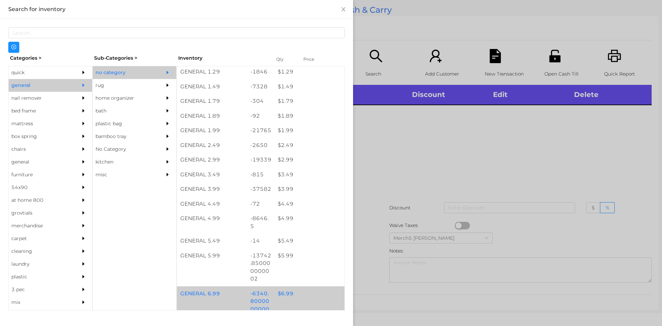
scroll to position [172, 0]
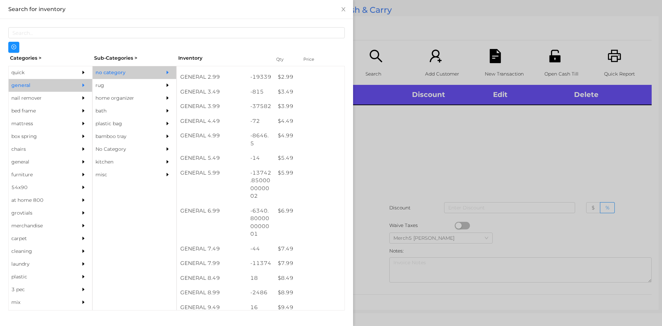
click at [487, 165] on div at bounding box center [331, 163] width 662 height 326
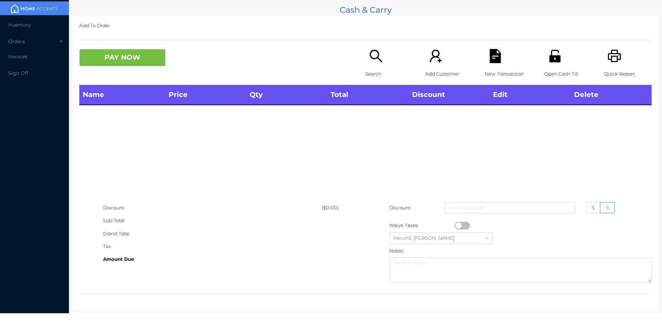
click at [386, 62] on div "Search" at bounding box center [389, 67] width 48 height 36
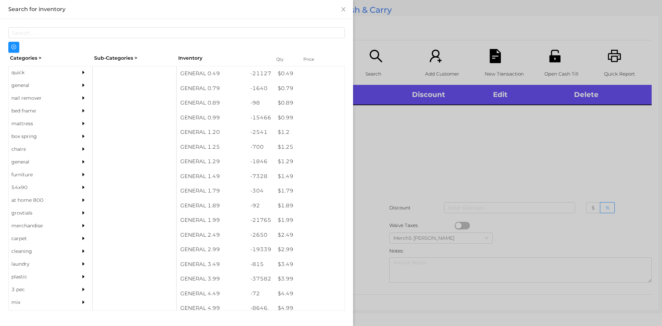
click at [71, 89] on div "general" at bounding box center [50, 85] width 83 height 13
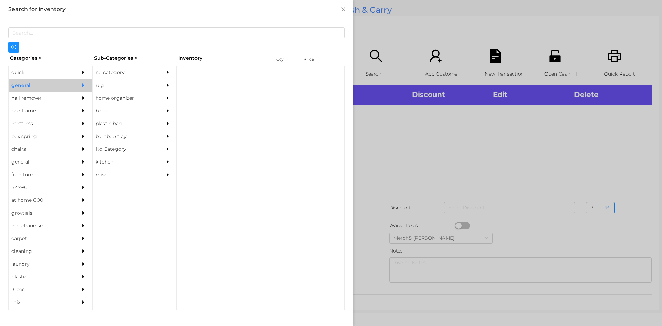
click at [112, 75] on div "no category" at bounding box center [124, 72] width 63 height 13
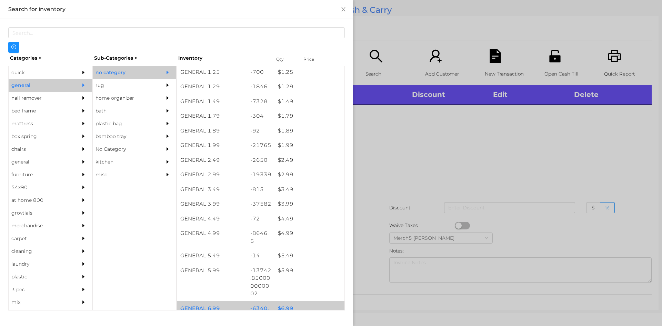
scroll to position [241, 0]
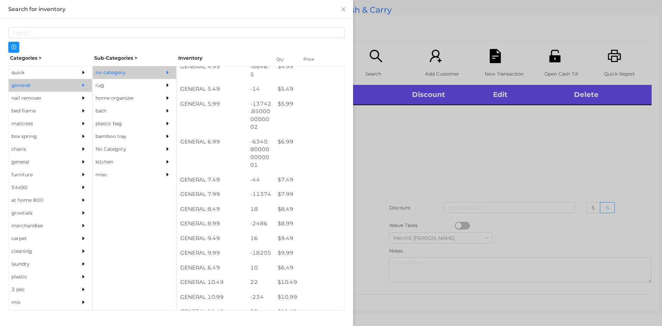
click at [467, 135] on div at bounding box center [331, 163] width 662 height 326
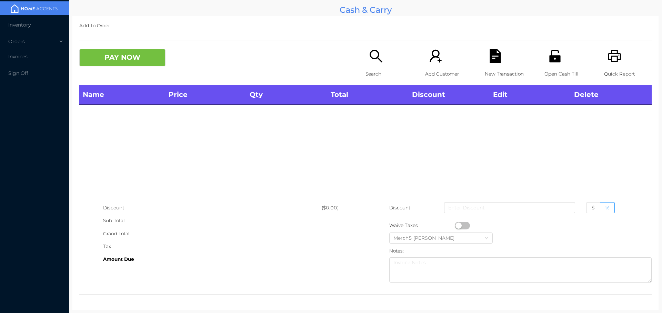
click at [381, 62] on div "Search" at bounding box center [389, 67] width 48 height 36
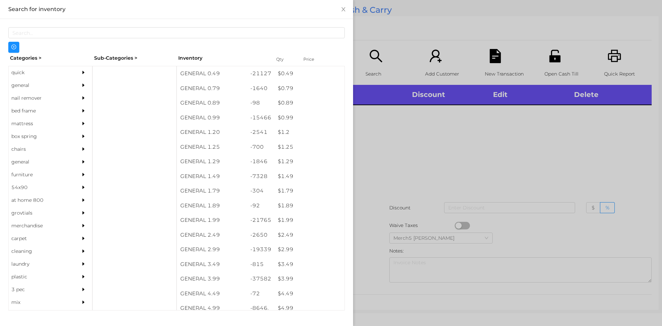
click at [56, 88] on div "general" at bounding box center [40, 85] width 63 height 13
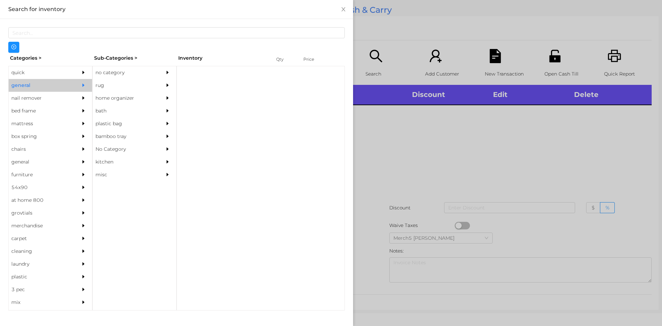
click at [131, 72] on div "no category" at bounding box center [124, 72] width 63 height 13
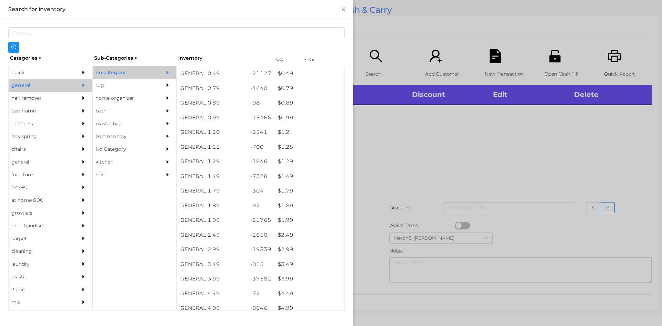
scroll to position [172, 0]
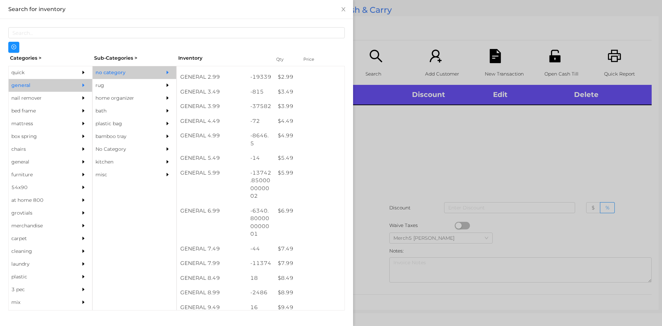
click at [450, 143] on div at bounding box center [331, 163] width 662 height 326
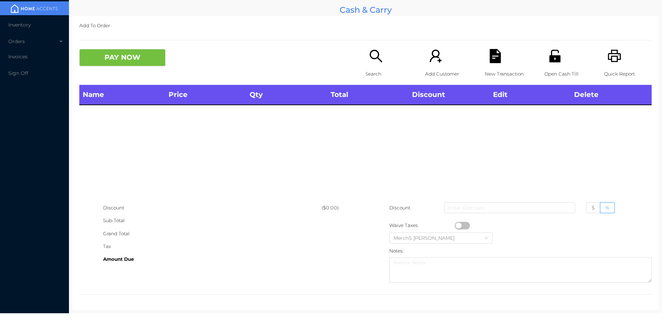
click at [381, 58] on div "Search" at bounding box center [389, 67] width 48 height 36
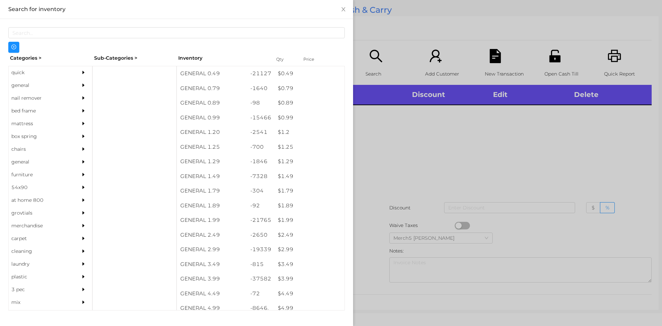
click at [86, 90] on div at bounding box center [85, 85] width 14 height 13
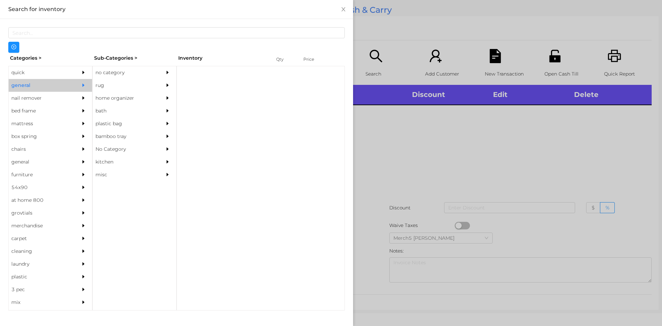
click at [145, 76] on div "no category" at bounding box center [124, 72] width 63 height 13
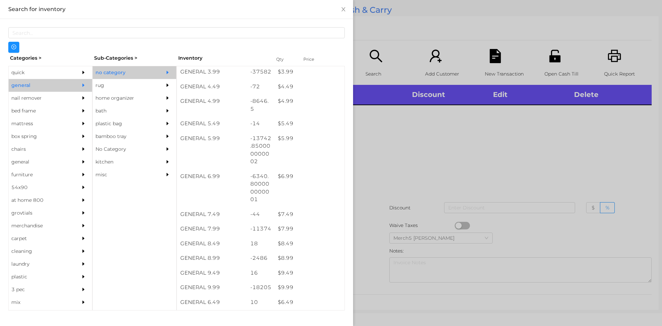
scroll to position [448, 0]
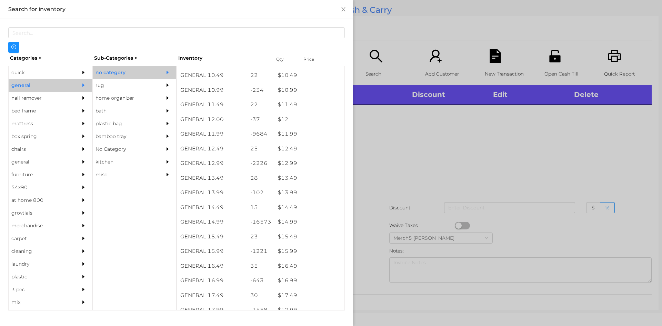
click at [419, 137] on div at bounding box center [331, 163] width 662 height 326
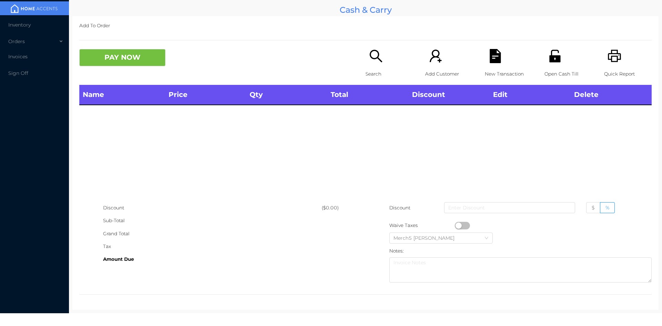
click at [386, 65] on div "Search" at bounding box center [389, 67] width 48 height 36
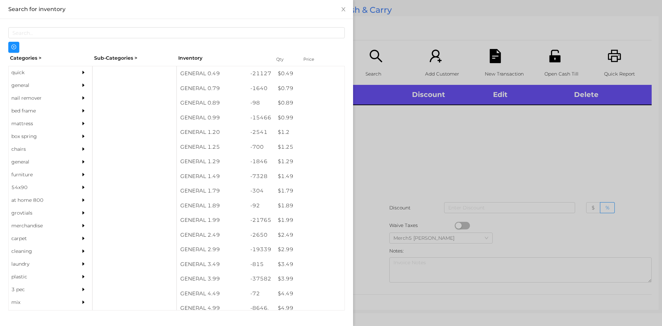
click at [492, 120] on div at bounding box center [331, 163] width 662 height 326
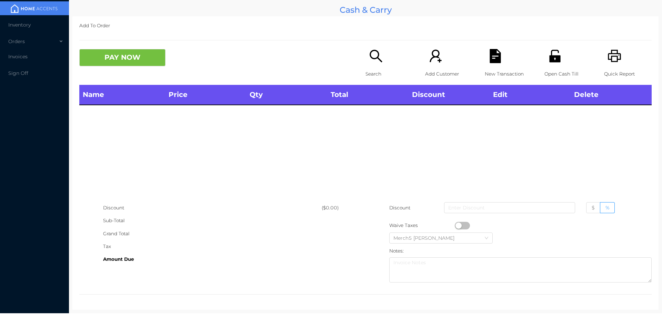
click at [392, 71] on p "Search" at bounding box center [389, 74] width 48 height 13
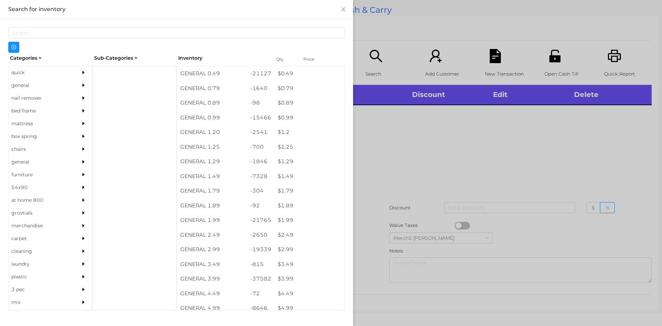
click at [61, 85] on div "general" at bounding box center [40, 85] width 63 height 13
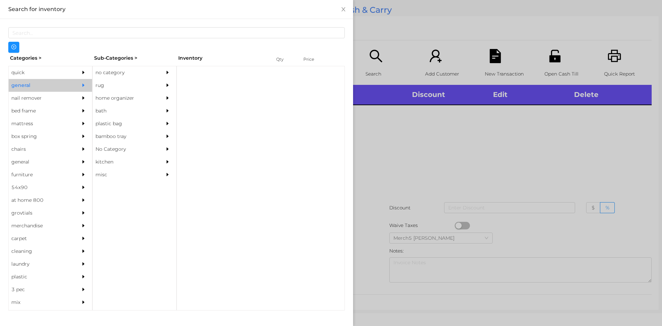
click at [156, 67] on div "no category" at bounding box center [134, 72] width 83 height 13
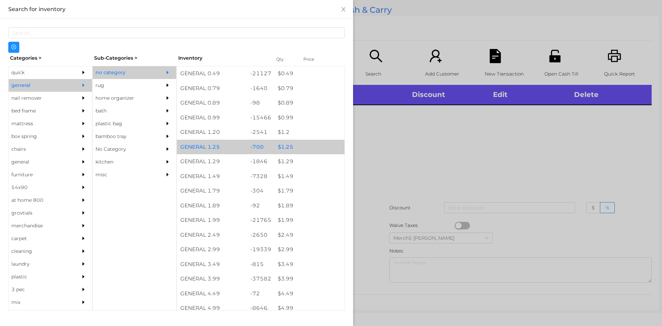
scroll to position [207, 0]
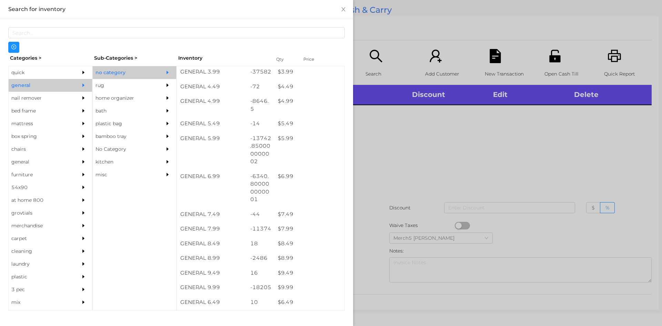
click at [478, 109] on div at bounding box center [331, 163] width 662 height 326
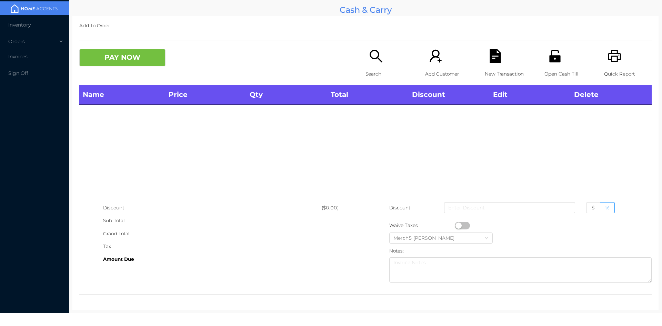
click at [383, 55] on div "Search" at bounding box center [389, 67] width 48 height 36
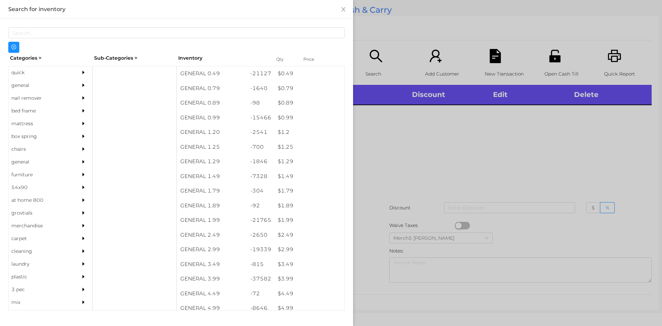
click at [441, 120] on div at bounding box center [331, 163] width 662 height 326
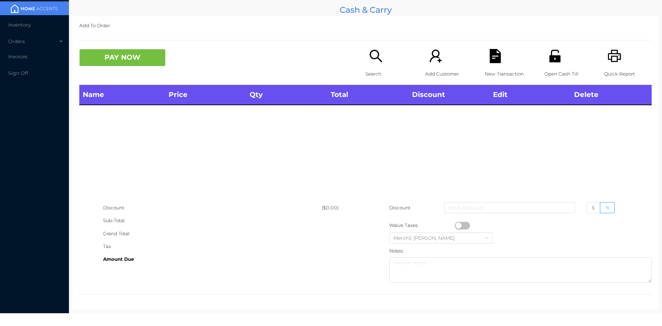
click at [355, 58] on div "PAY NOW" at bounding box center [222, 57] width 286 height 17
click at [365, 62] on div "Search" at bounding box center [389, 67] width 48 height 36
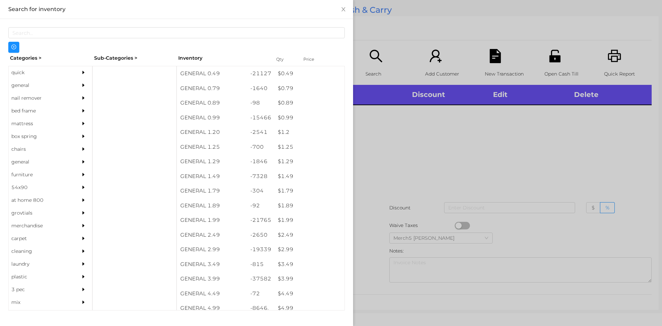
click at [490, 124] on div at bounding box center [331, 163] width 662 height 326
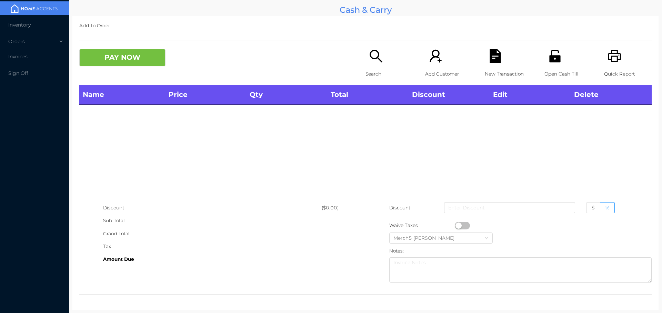
click at [556, 61] on icon "icon: unlock" at bounding box center [555, 56] width 14 height 14
click at [383, 63] on div "Search" at bounding box center [389, 67] width 48 height 36
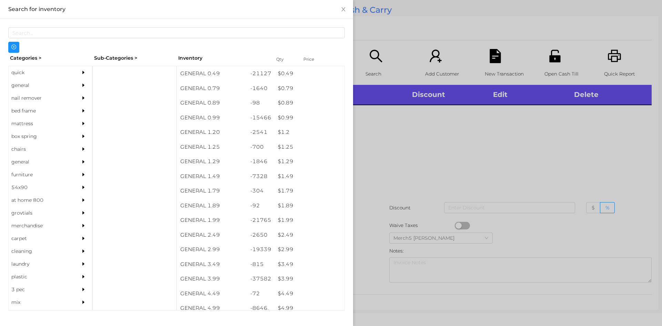
click at [81, 83] on icon "icon: caret-right" at bounding box center [83, 85] width 5 height 5
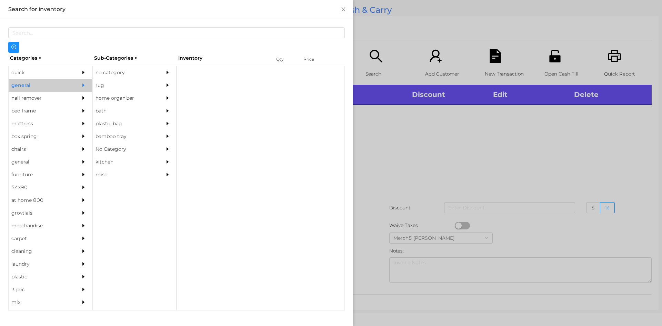
click at [128, 74] on div "no category" at bounding box center [124, 72] width 63 height 13
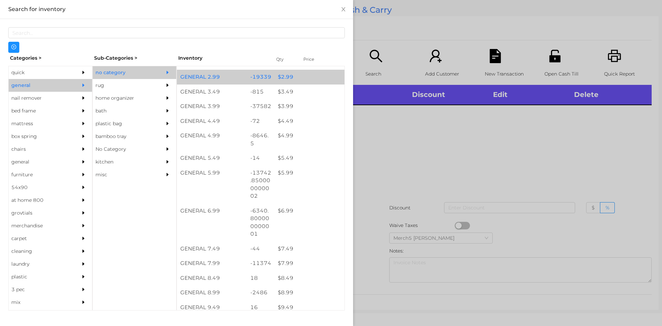
scroll to position [379, 0]
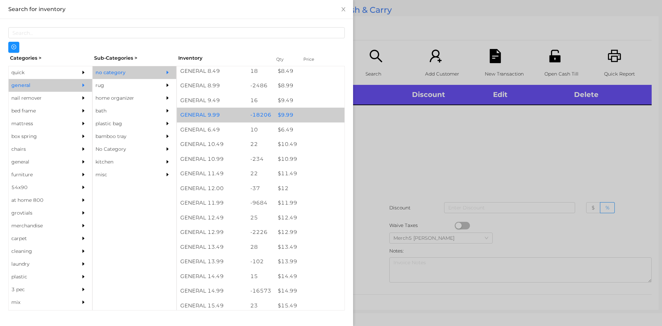
click at [293, 116] on div "$ 9.99" at bounding box center [309, 115] width 70 height 15
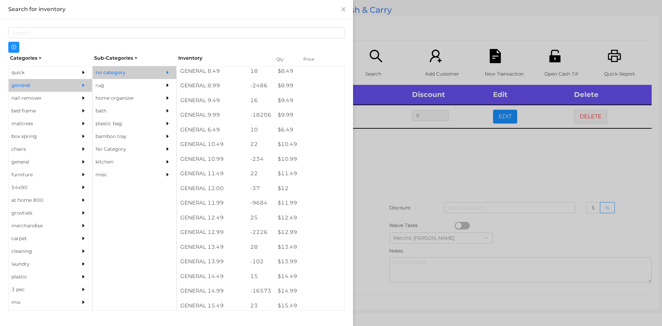
click at [398, 145] on div at bounding box center [331, 163] width 662 height 326
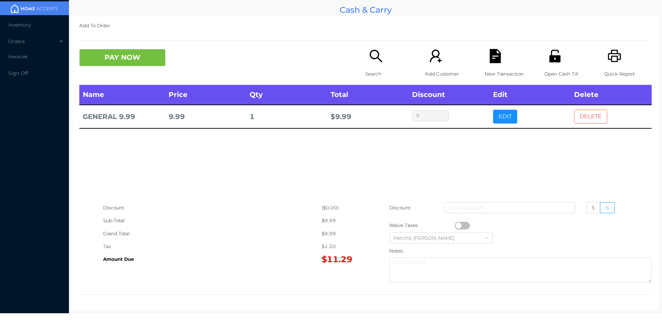
click at [602, 120] on button "DELETE" at bounding box center [590, 117] width 33 height 14
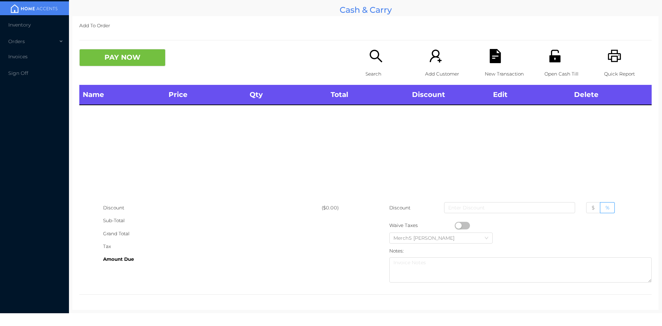
click at [360, 54] on div "PAY NOW" at bounding box center [222, 57] width 286 height 17
click at [371, 52] on icon "icon: search" at bounding box center [376, 56] width 14 height 14
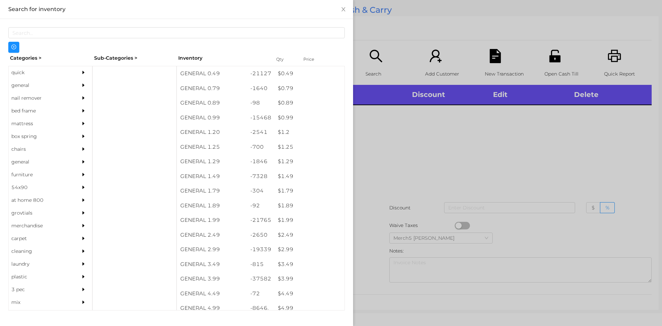
click at [469, 141] on div at bounding box center [331, 163] width 662 height 326
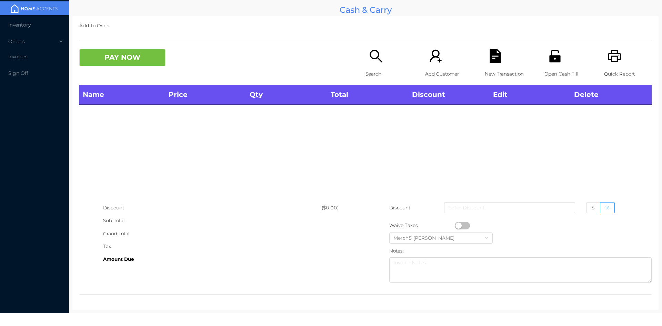
click at [387, 62] on div "Search" at bounding box center [389, 67] width 48 height 36
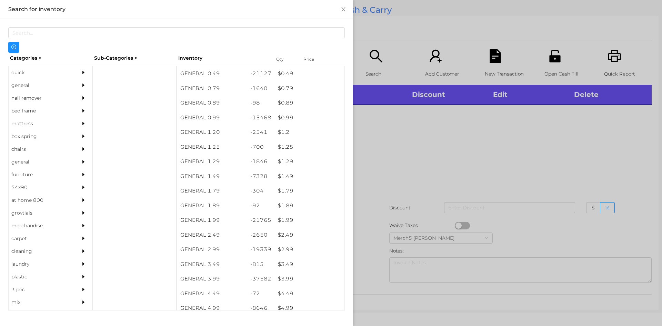
drag, startPoint x: 78, startPoint y: 88, endPoint x: 83, endPoint y: 87, distance: 5.6
click at [79, 87] on div at bounding box center [85, 85] width 14 height 13
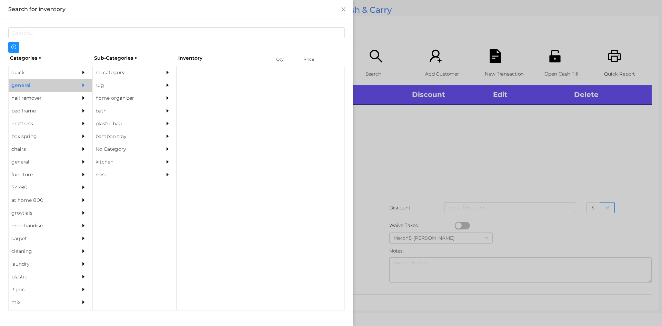
drag, startPoint x: 137, startPoint y: 73, endPoint x: 182, endPoint y: 104, distance: 55.0
click at [139, 75] on div "no category" at bounding box center [124, 72] width 63 height 13
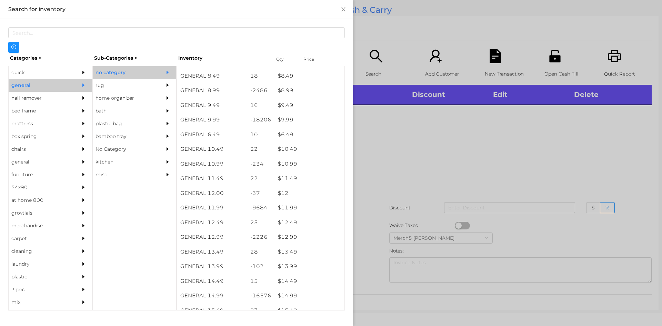
scroll to position [586, 0]
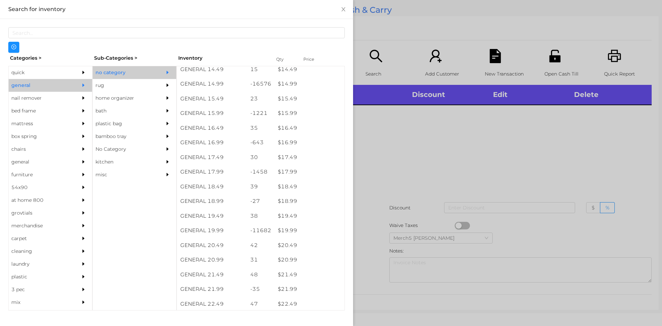
drag, startPoint x: 387, startPoint y: 139, endPoint x: 356, endPoint y: 130, distance: 32.6
click at [385, 137] on div at bounding box center [331, 163] width 662 height 326
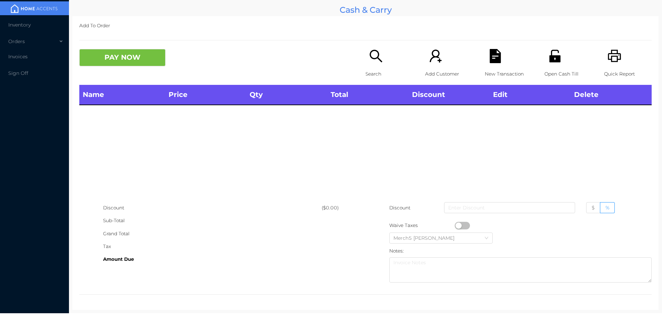
click at [382, 63] on div "Search" at bounding box center [389, 67] width 48 height 36
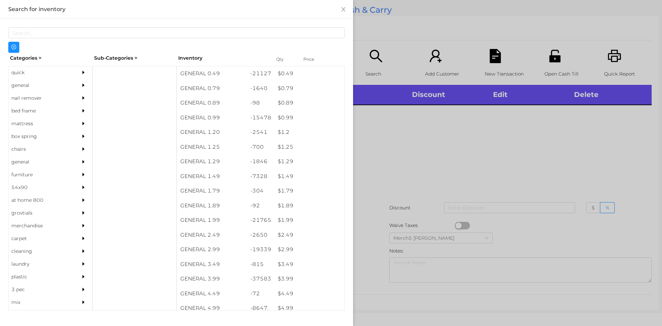
click at [81, 84] on icon "icon: caret-right" at bounding box center [83, 85] width 5 height 5
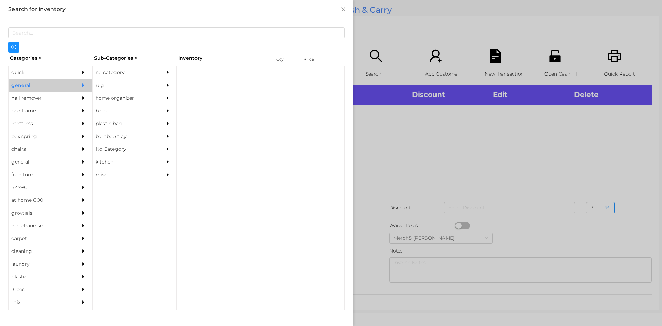
click at [112, 77] on div "no category" at bounding box center [124, 72] width 63 height 13
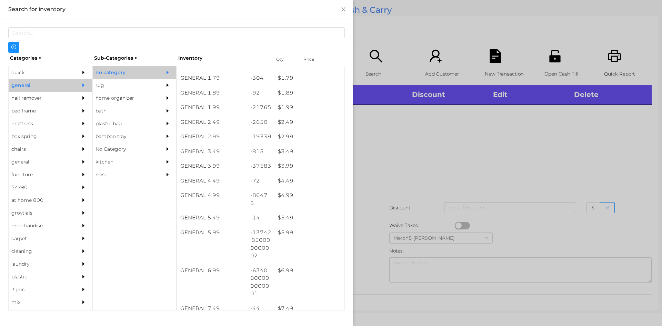
scroll to position [241, 0]
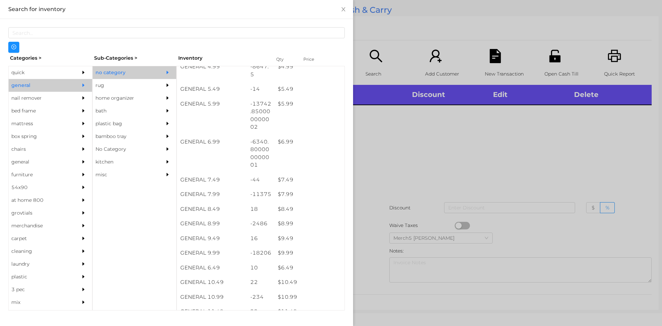
click at [436, 147] on div at bounding box center [331, 163] width 662 height 326
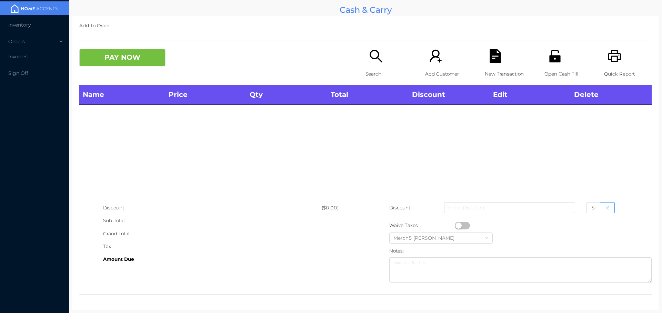
click at [365, 59] on div "Search" at bounding box center [389, 67] width 48 height 36
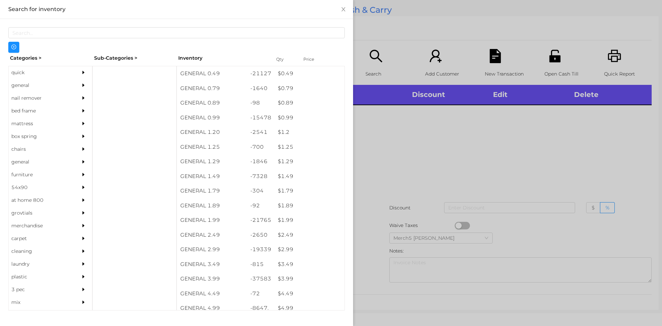
click at [56, 85] on div "general" at bounding box center [40, 85] width 63 height 13
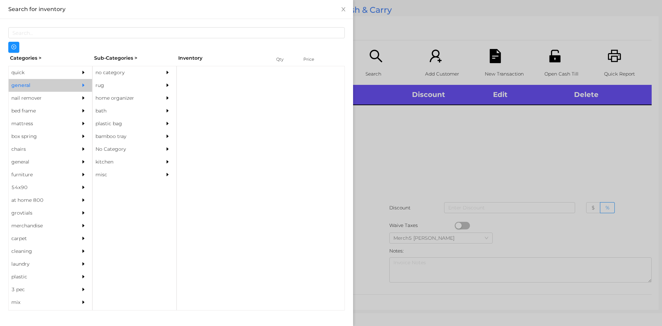
click at [153, 75] on div "no category" at bounding box center [124, 72] width 63 height 13
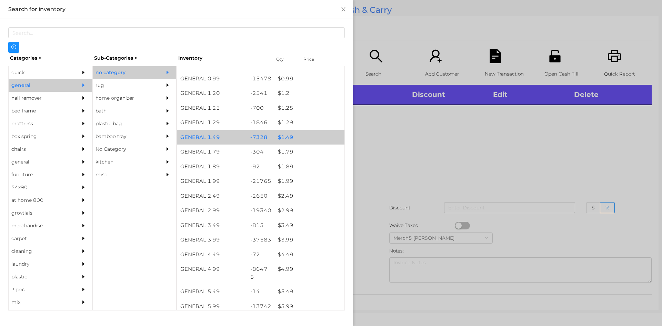
scroll to position [138, 0]
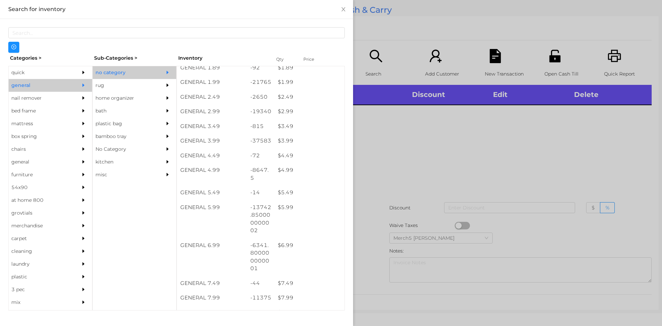
click at [410, 152] on div at bounding box center [331, 163] width 662 height 326
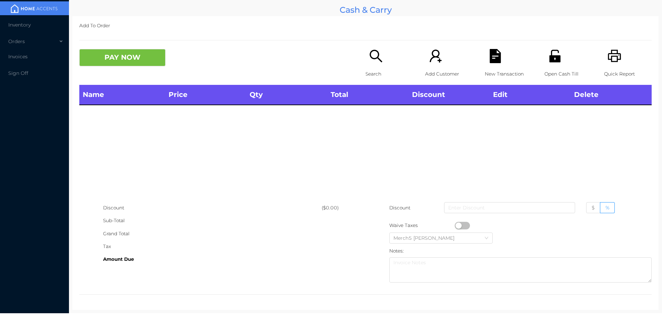
click at [366, 65] on div "Search" at bounding box center [389, 67] width 48 height 36
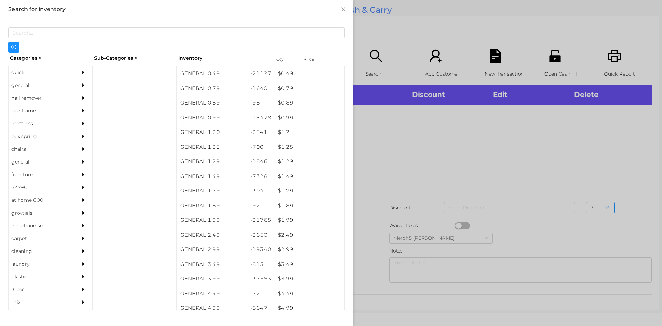
click at [466, 125] on div at bounding box center [331, 163] width 662 height 326
